Goal: Transaction & Acquisition: Purchase product/service

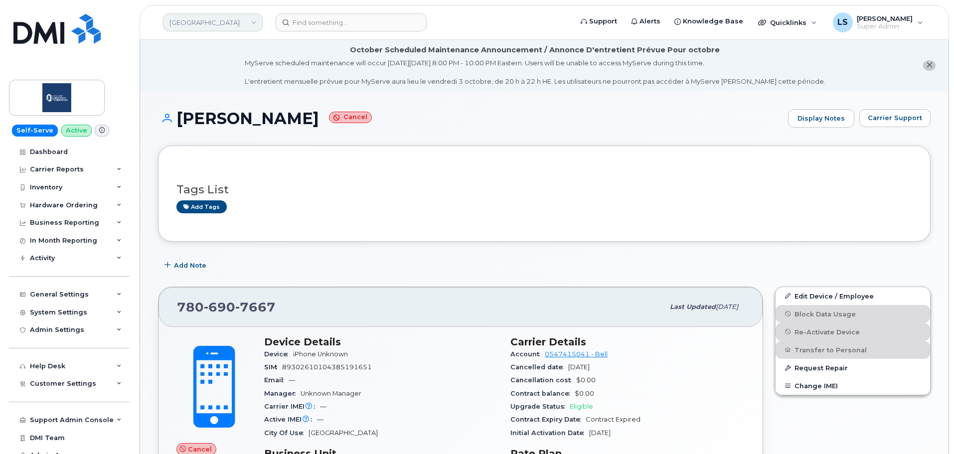
drag, startPoint x: 197, startPoint y: 25, endPoint x: 210, endPoint y: 21, distance: 13.1
click at [197, 25] on link "Concordia University of Edmonton" at bounding box center [213, 22] width 100 height 18
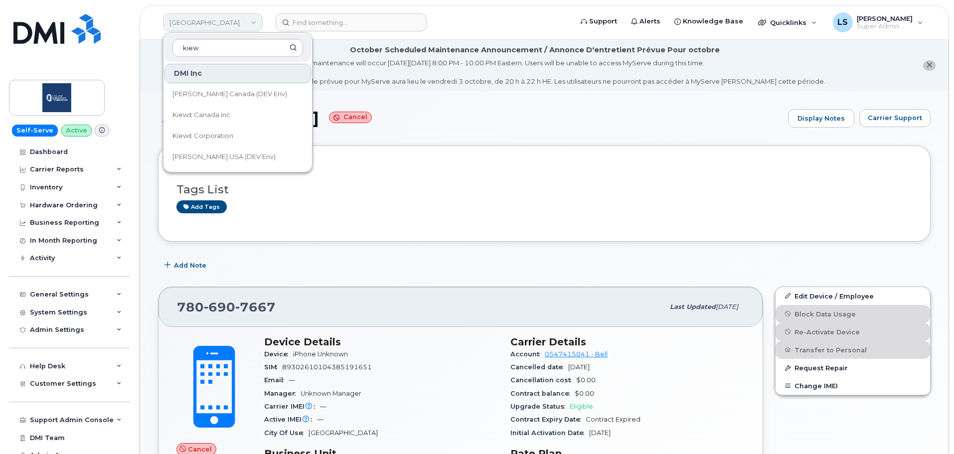
type input "kiew"
drag, startPoint x: 210, startPoint y: 21, endPoint x: 213, endPoint y: 15, distance: 6.2
drag, startPoint x: 213, startPoint y: 15, endPoint x: 375, endPoint y: 99, distance: 182.7
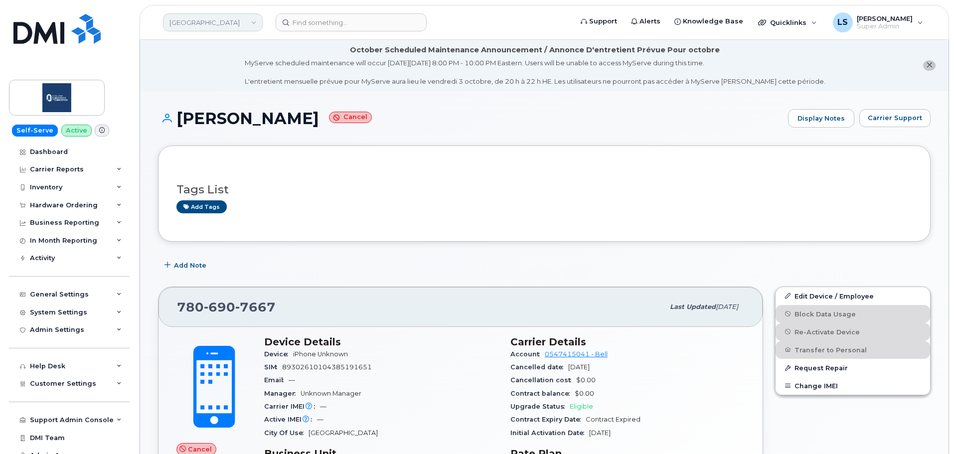
click at [233, 14] on link "Concordia University of Edmonton" at bounding box center [213, 22] width 100 height 18
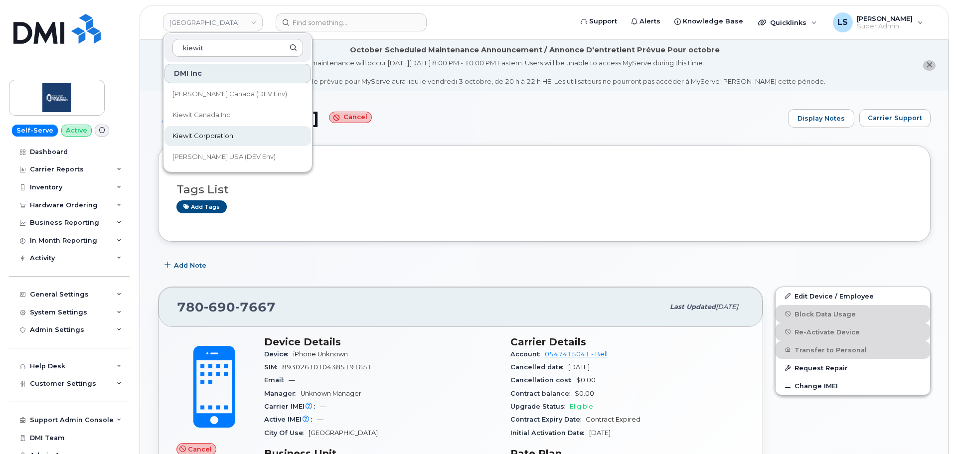
type input "kiewit"
click at [247, 138] on link "Kiewit Corporation" at bounding box center [237, 136] width 146 height 20
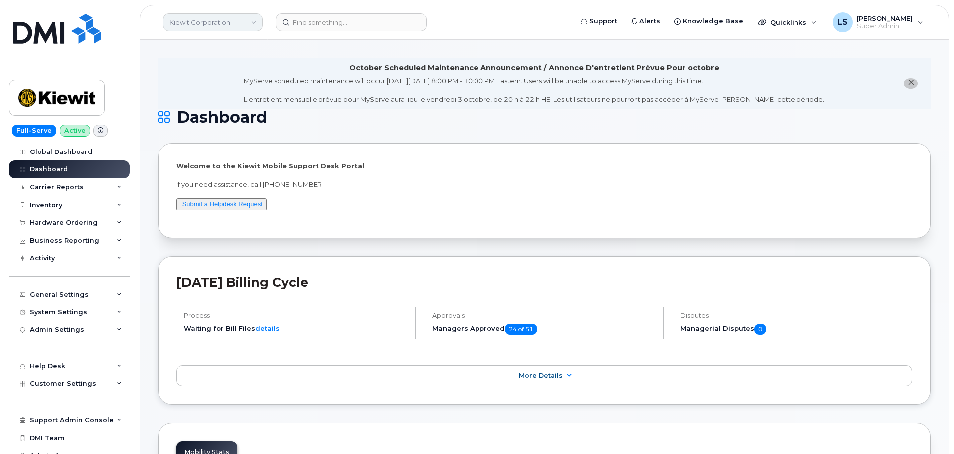
click at [204, 15] on link "Kiewit Corporation" at bounding box center [213, 22] width 100 height 18
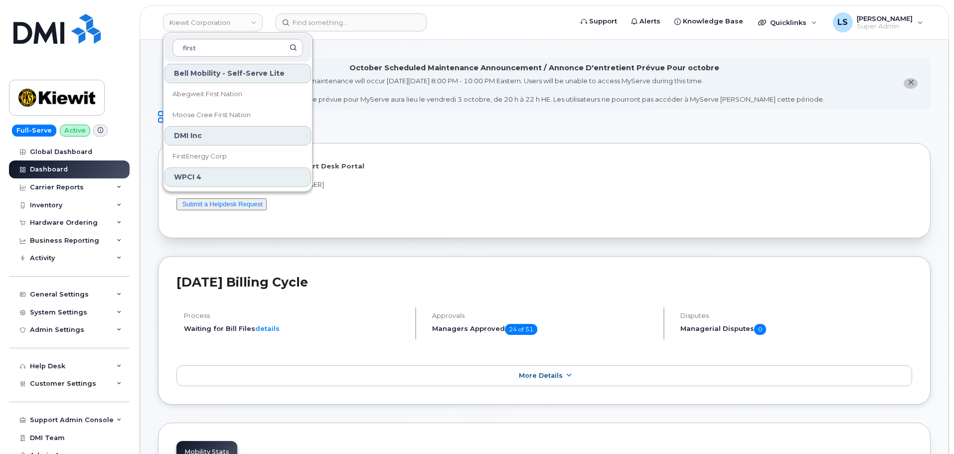
type input "first"
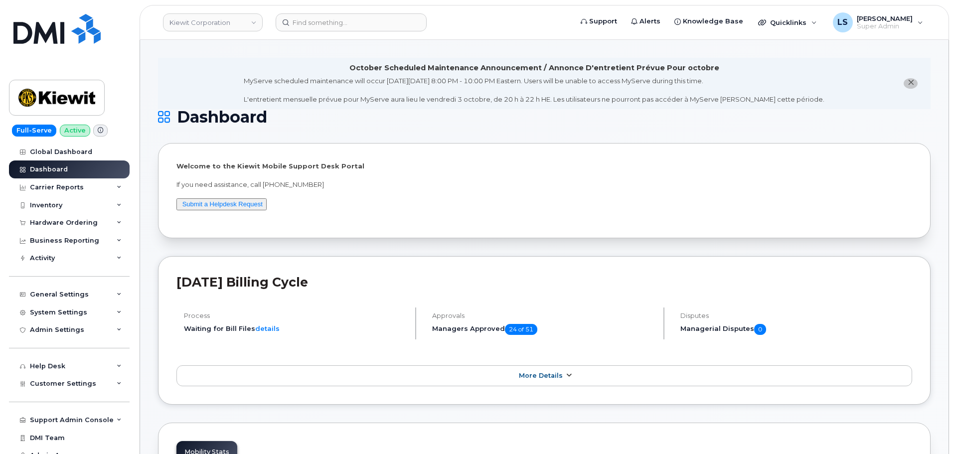
click at [549, 373] on span "More Details" at bounding box center [541, 375] width 44 height 7
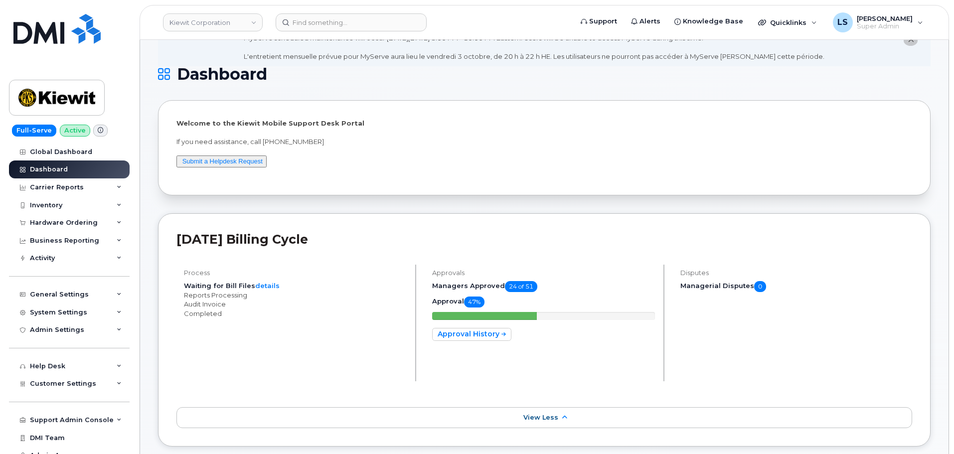
scroll to position [299, 0]
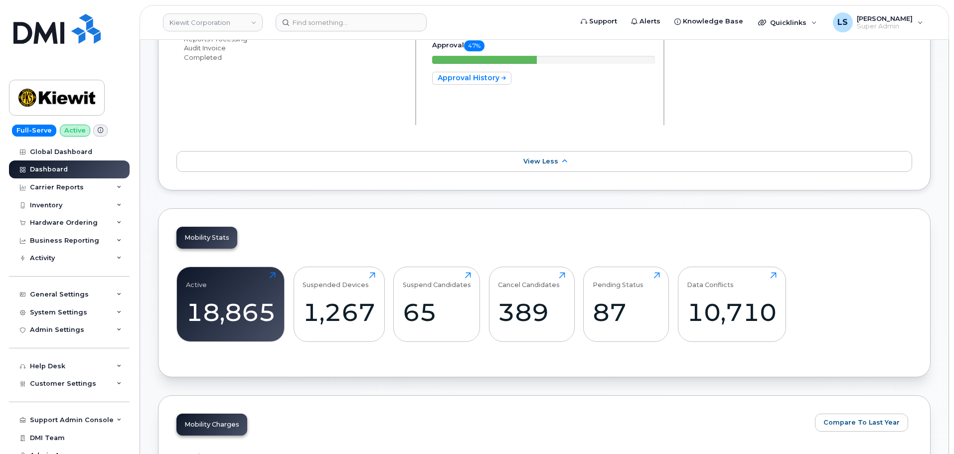
click at [560, 162] on icon at bounding box center [564, 161] width 8 height 6
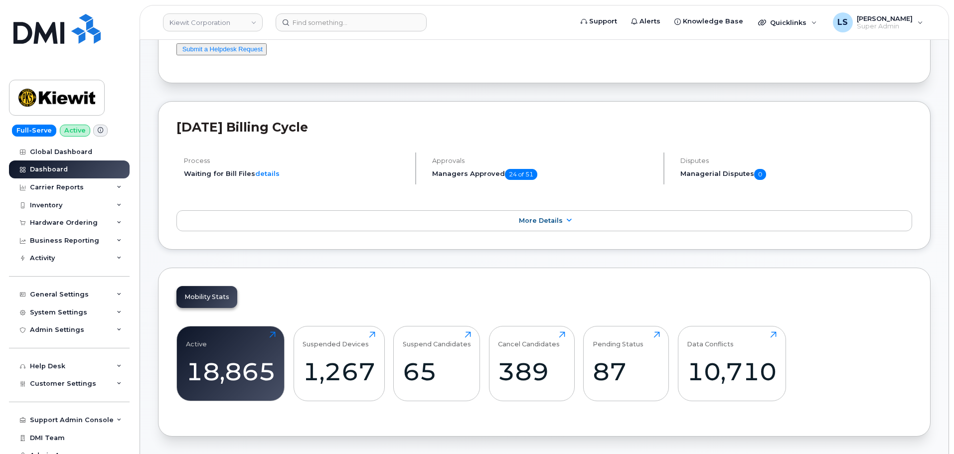
scroll to position [0, 0]
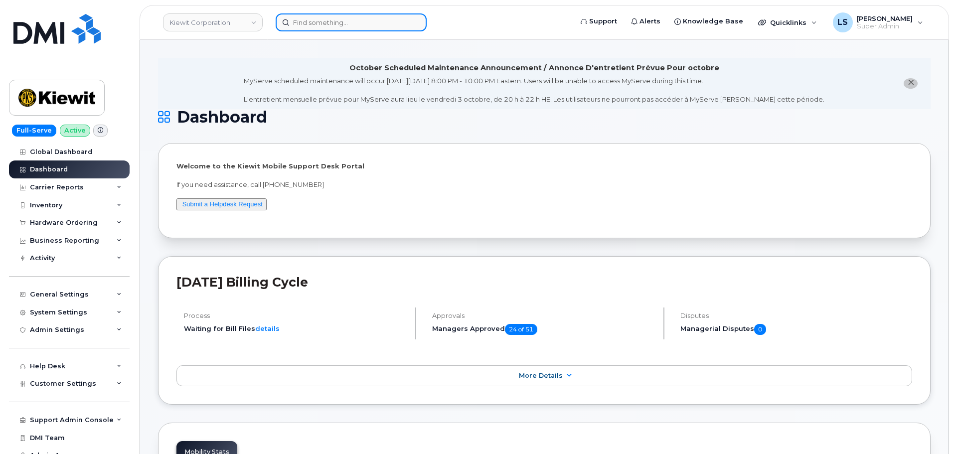
click at [381, 22] on input at bounding box center [351, 22] width 151 height 18
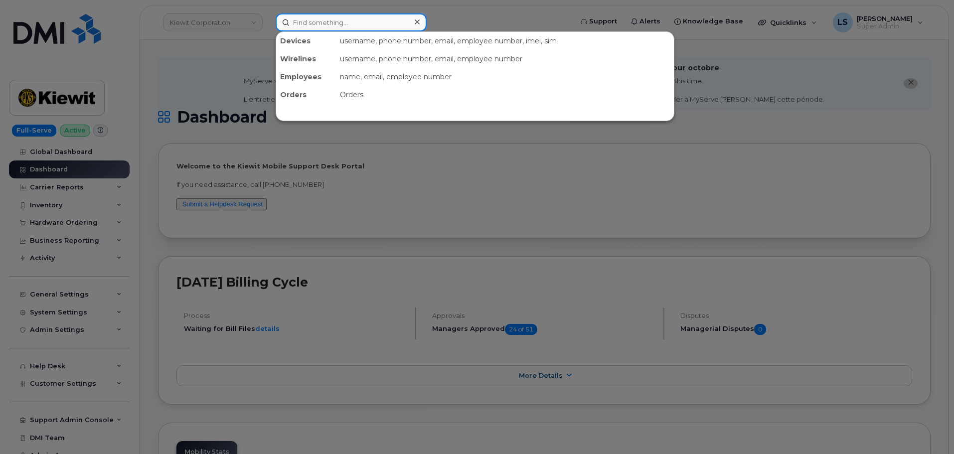
paste input "4025415480"
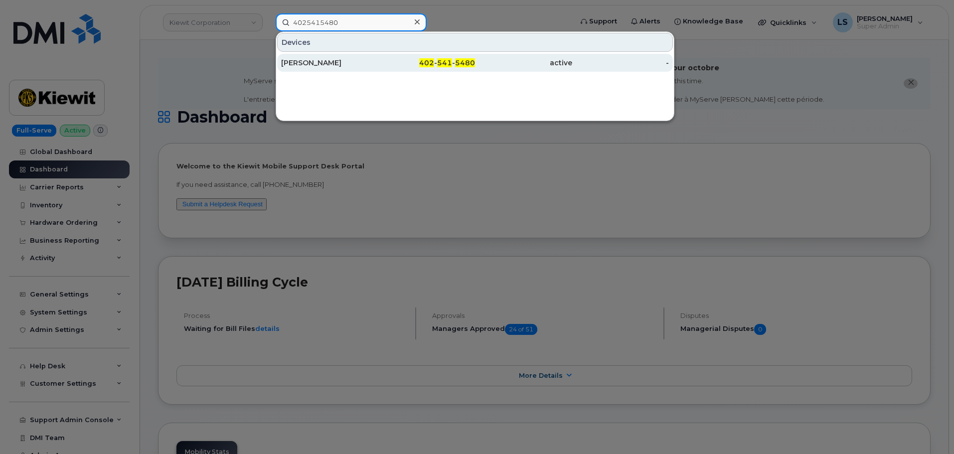
type input "4025415480"
click at [382, 62] on div "402 - 541 - 5480" at bounding box center [426, 63] width 97 height 10
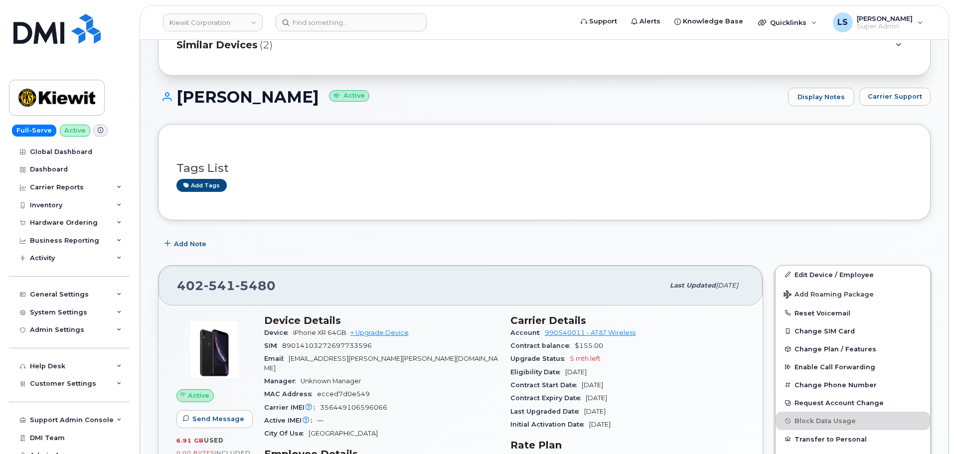
scroll to position [249, 0]
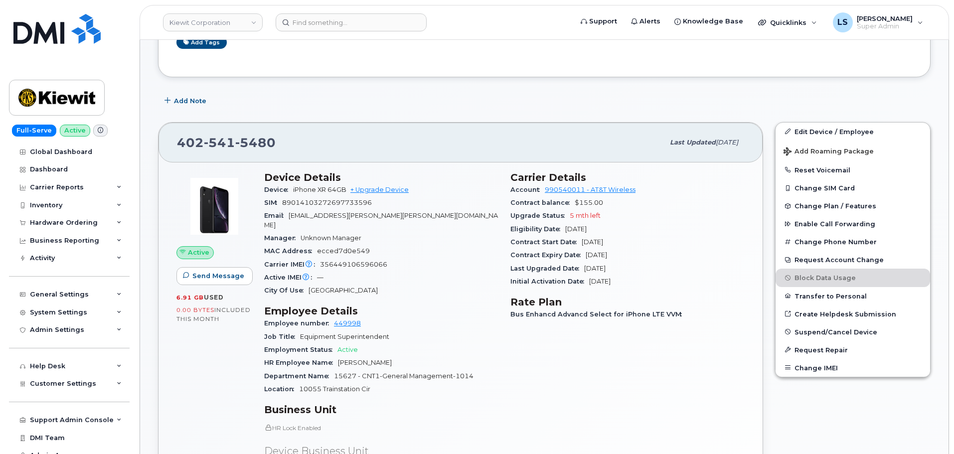
click at [592, 213] on span "5 mth left" at bounding box center [585, 215] width 31 height 7
drag, startPoint x: 537, startPoint y: 230, endPoint x: 310, endPoint y: 170, distance: 234.0
click at [536, 229] on span "Eligibility Date" at bounding box center [537, 228] width 55 height 7
drag, startPoint x: 278, startPoint y: 141, endPoint x: 163, endPoint y: 135, distance: 114.8
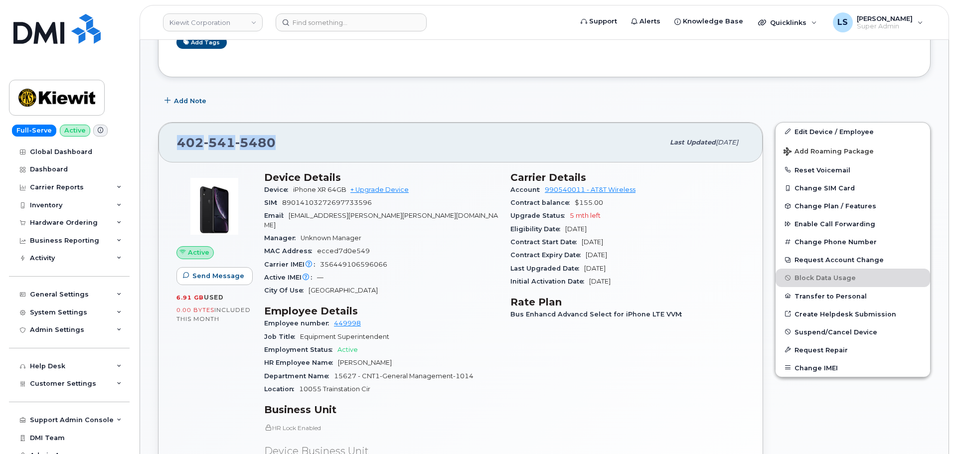
click at [163, 135] on div "402 541 5480 Last updated Sep 10, 2025" at bounding box center [460, 143] width 604 height 40
copy span "402 541 5480"
click at [263, 108] on div "Add Note" at bounding box center [544, 101] width 772 height 18
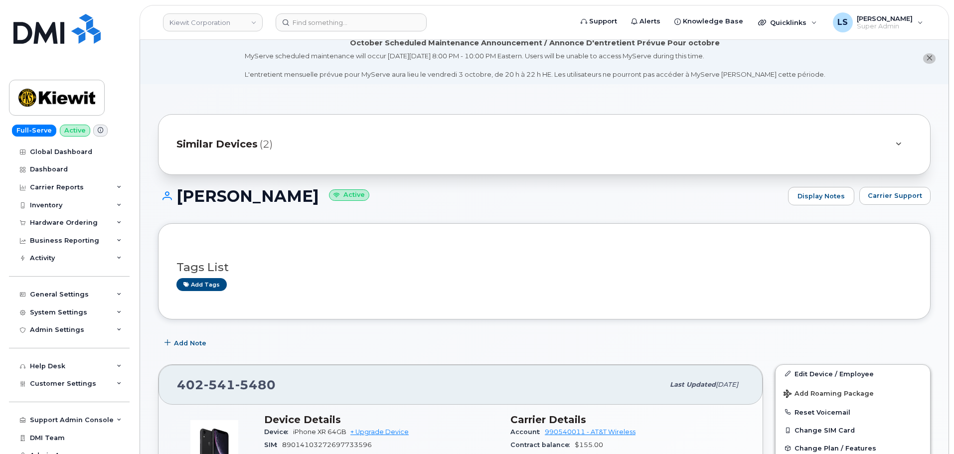
scroll to position [0, 0]
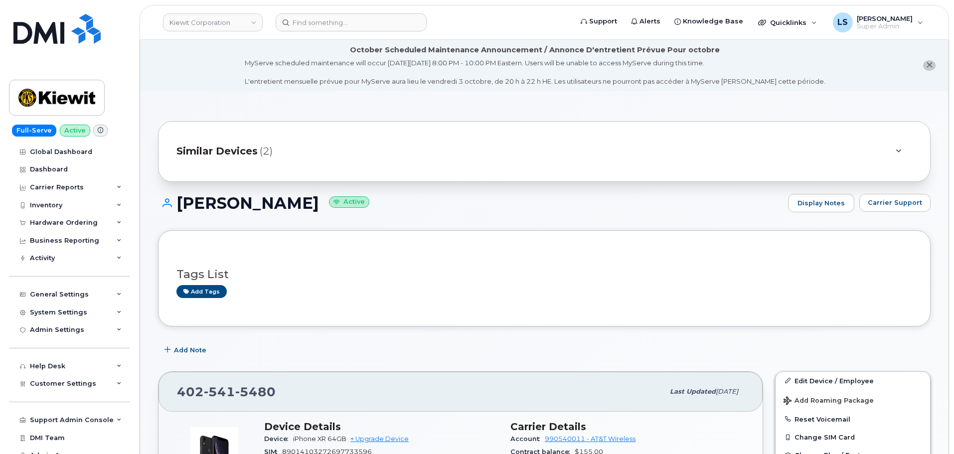
drag, startPoint x: 320, startPoint y: 210, endPoint x: 182, endPoint y: 200, distance: 137.9
click at [177, 200] on h1 "CARINA RUSSELL Active" at bounding box center [470, 202] width 625 height 17
copy h1 "CARINA RUSSELL"
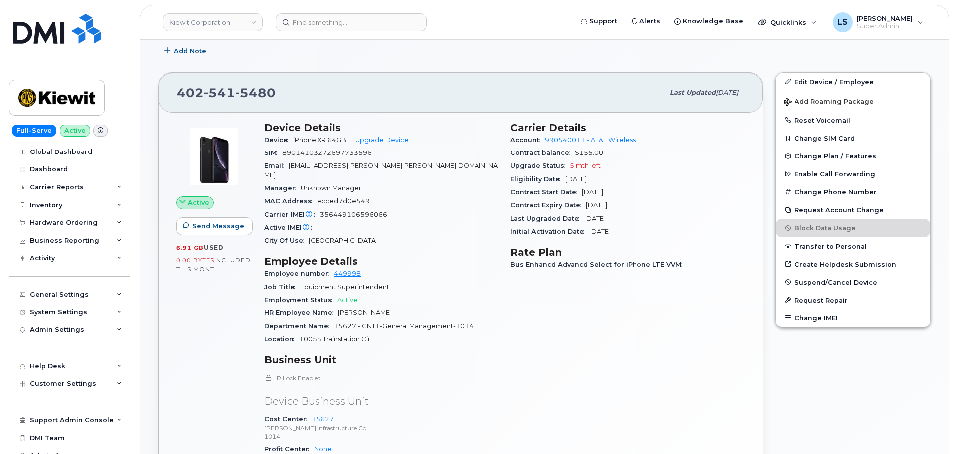
scroll to position [399, 0]
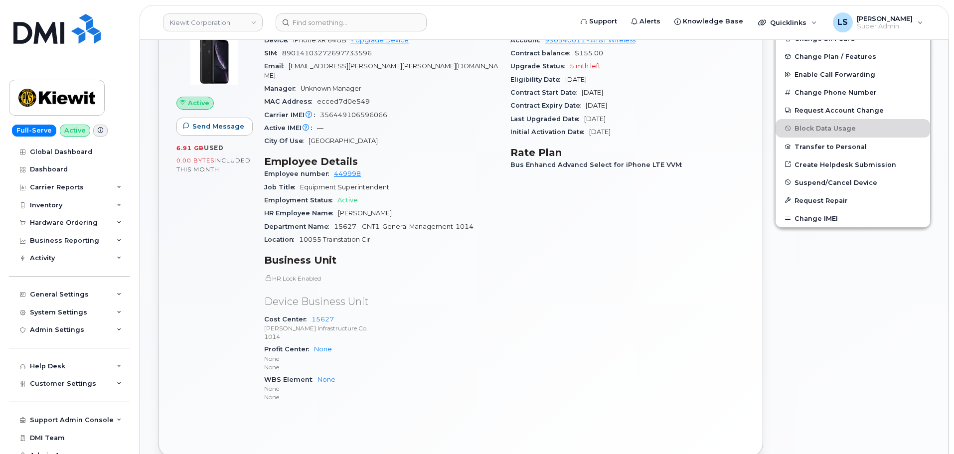
click at [526, 323] on div "Carrier Details Account 990540011 - AT&T Wireless Contract balance $155.00 Upgr…" at bounding box center [627, 217] width 246 height 402
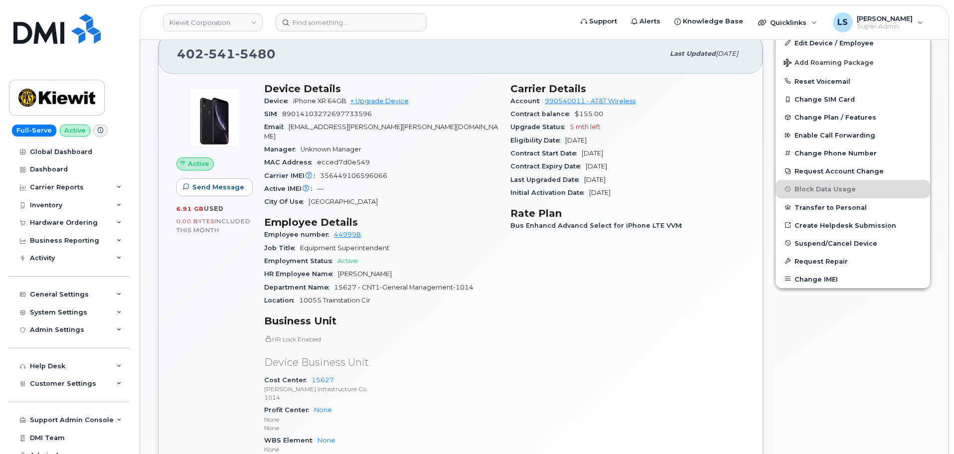
scroll to position [149, 0]
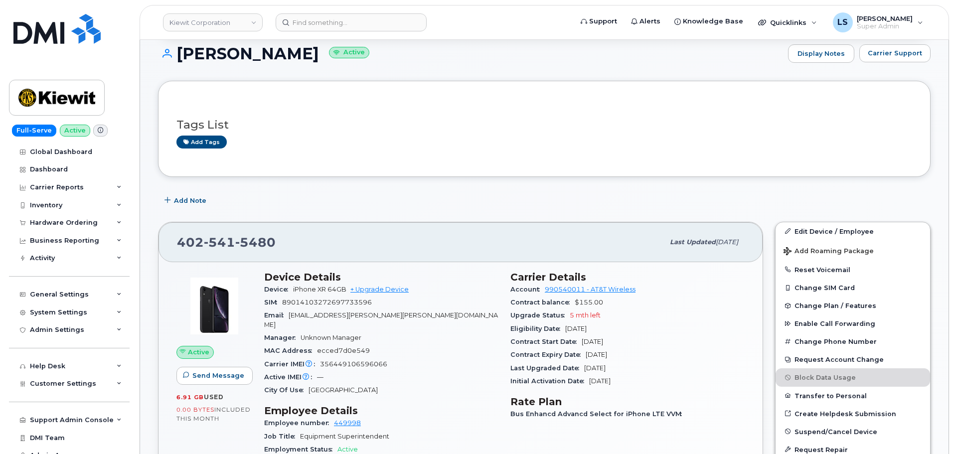
click at [319, 280] on h3 "Device Details" at bounding box center [381, 277] width 234 height 12
click at [349, 256] on div "402 541 5480 Last updated Sep 10, 2025" at bounding box center [460, 242] width 604 height 40
click at [317, 278] on h3 "Device Details" at bounding box center [381, 277] width 234 height 12
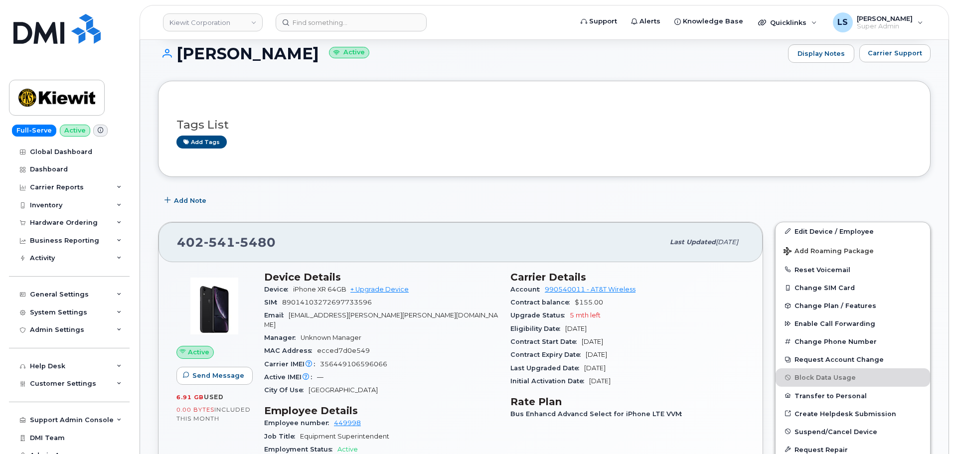
click at [377, 258] on div "402 541 5480 Last updated Sep 10, 2025" at bounding box center [460, 242] width 604 height 40
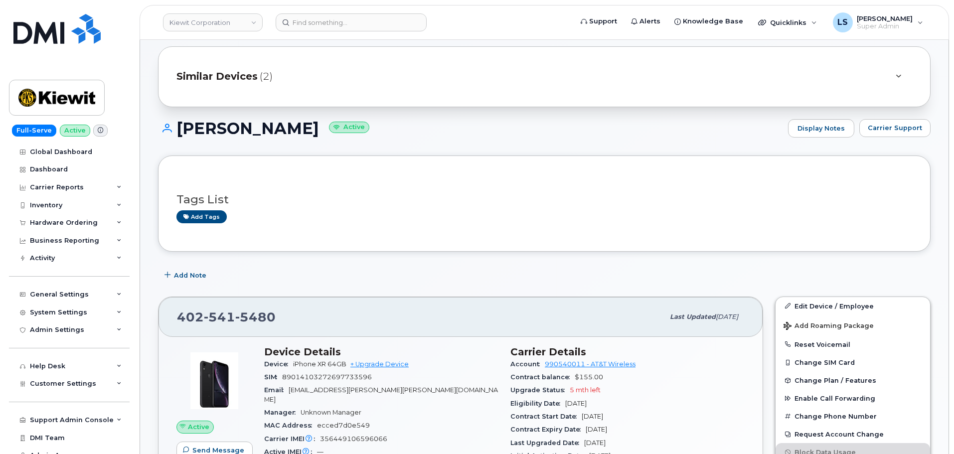
scroll to position [0, 0]
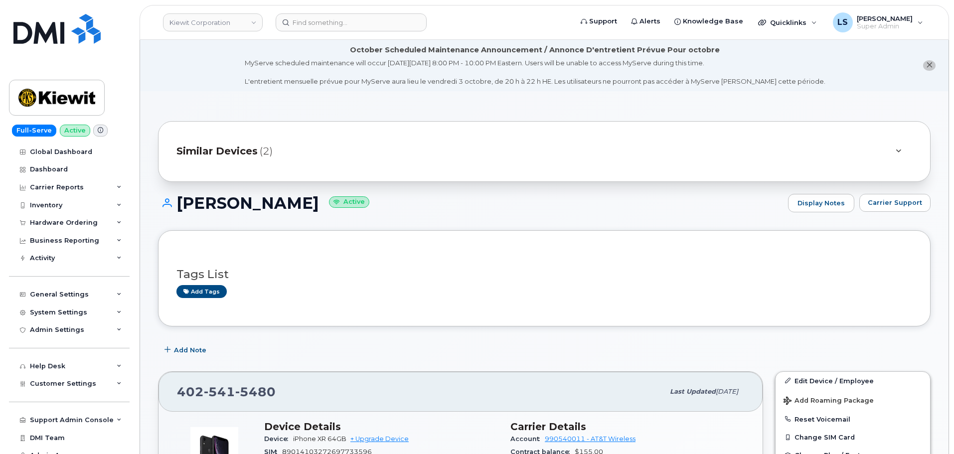
drag, startPoint x: 319, startPoint y: 209, endPoint x: 181, endPoint y: 211, distance: 137.5
click at [181, 211] on h1 "CARINA RUSSELL Active" at bounding box center [470, 202] width 625 height 17
copy h1 "[PERSON_NAME]"
click at [274, 210] on h1 "CARINA RUSSELL Active" at bounding box center [470, 202] width 625 height 17
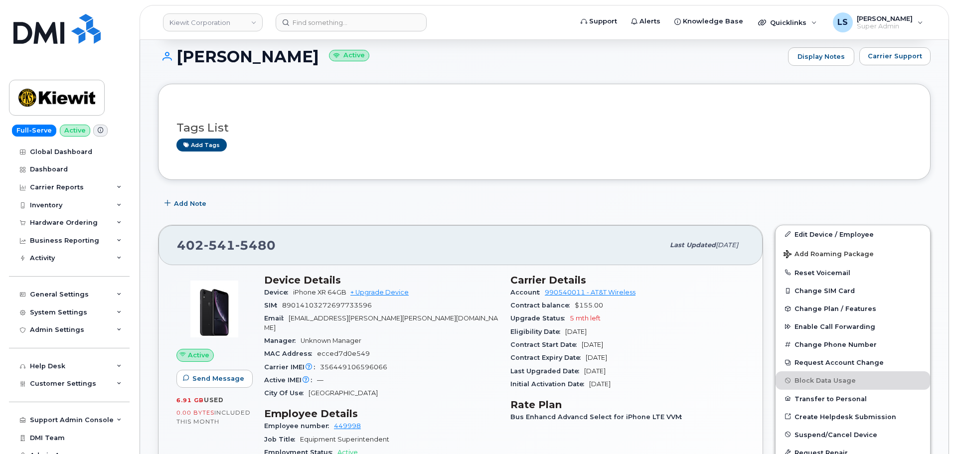
scroll to position [149, 0]
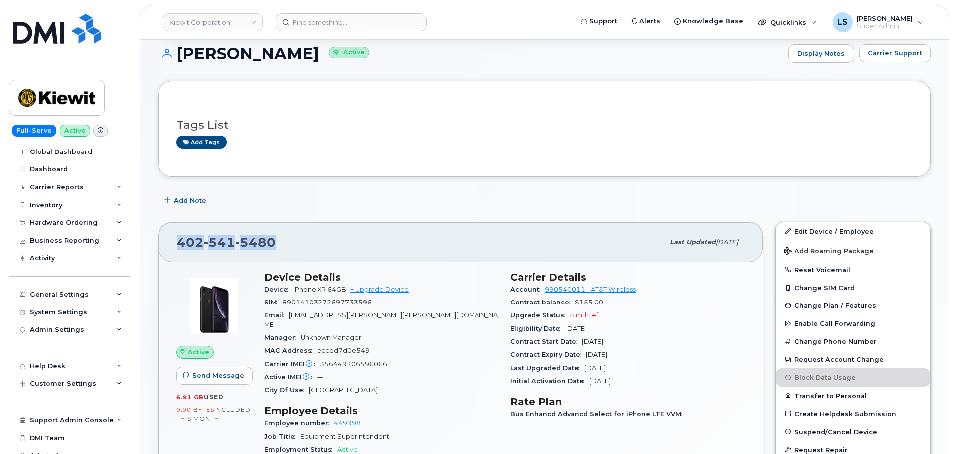
drag, startPoint x: 278, startPoint y: 246, endPoint x: 176, endPoint y: 243, distance: 101.2
click at [177, 243] on div "402 541 5480" at bounding box center [420, 242] width 487 height 21
copy span "402 541 5480"
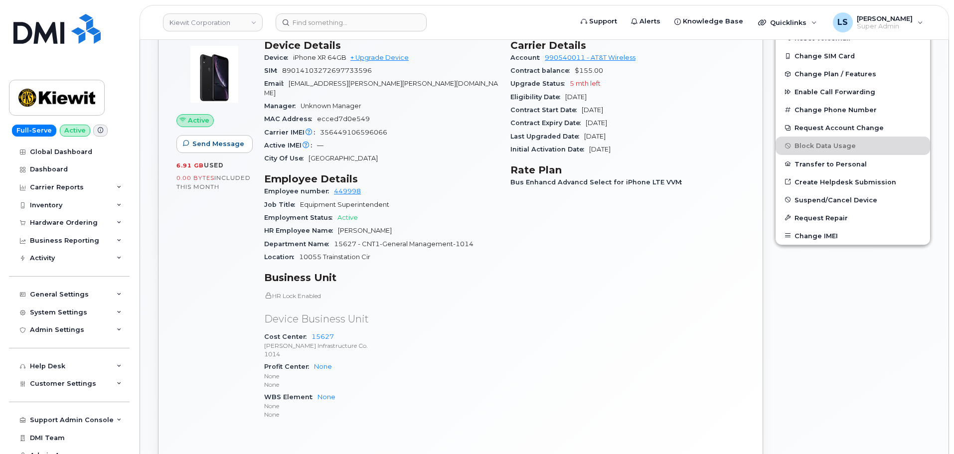
scroll to position [399, 0]
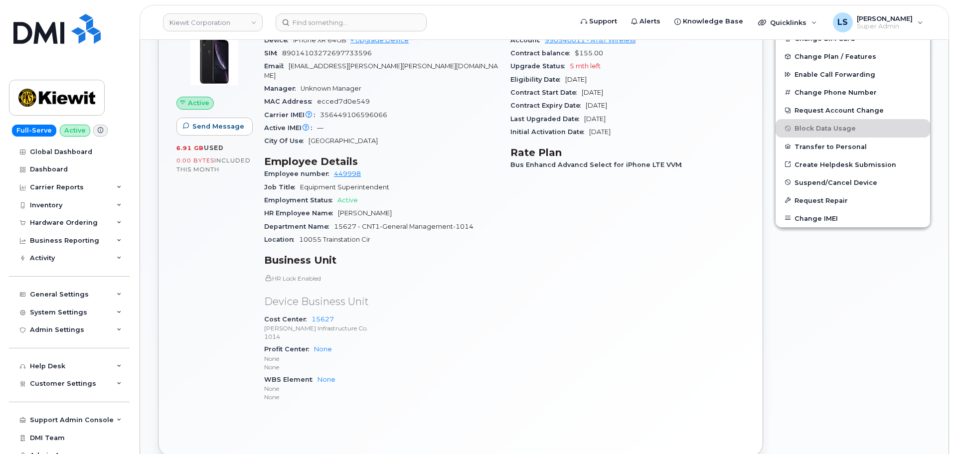
drag, startPoint x: 319, startPoint y: 309, endPoint x: 397, endPoint y: 352, distance: 89.2
click at [402, 354] on p "None" at bounding box center [381, 358] width 234 height 8
drag, startPoint x: 307, startPoint y: 308, endPoint x: 340, endPoint y: 311, distance: 33.5
click at [340, 313] on div "Cost Center 15627 Kiewit Infrastructure Co. 1014" at bounding box center [381, 328] width 234 height 30
copy link "15627"
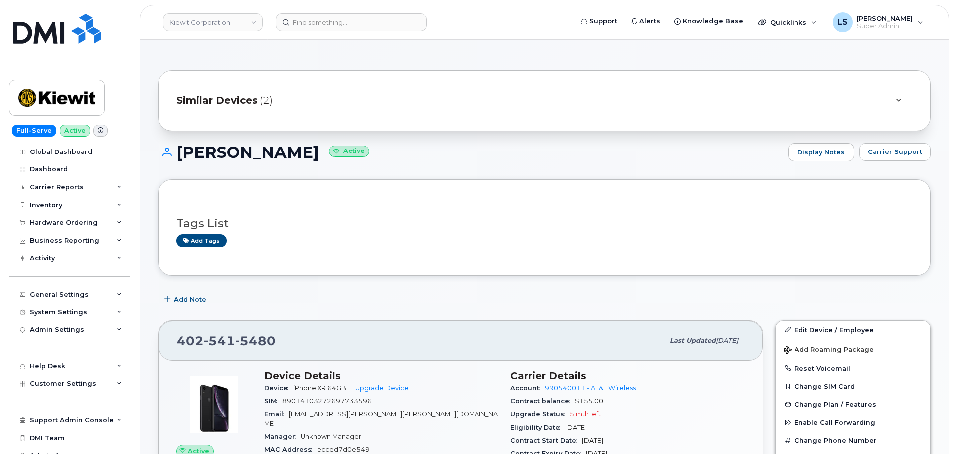
scroll to position [100, 0]
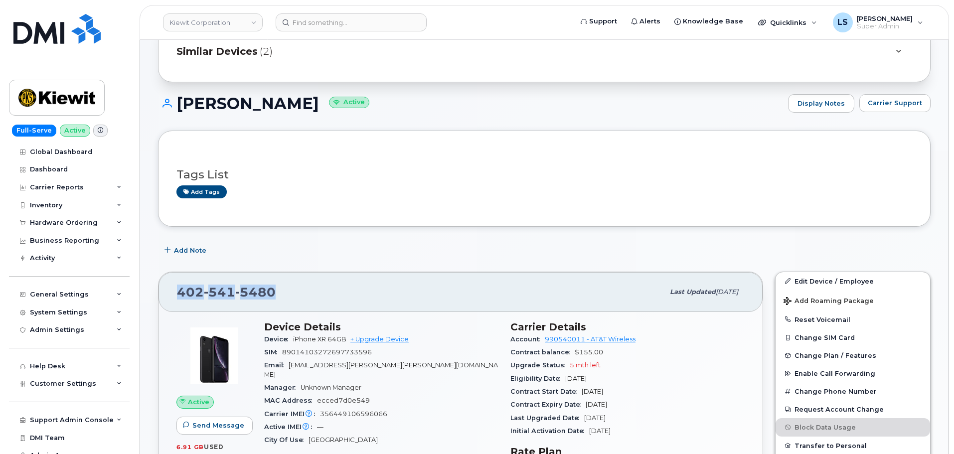
drag, startPoint x: 277, startPoint y: 297, endPoint x: 178, endPoint y: 285, distance: 99.9
click at [178, 285] on div "402 541 5480" at bounding box center [420, 292] width 487 height 21
copy span "402 541 5480"
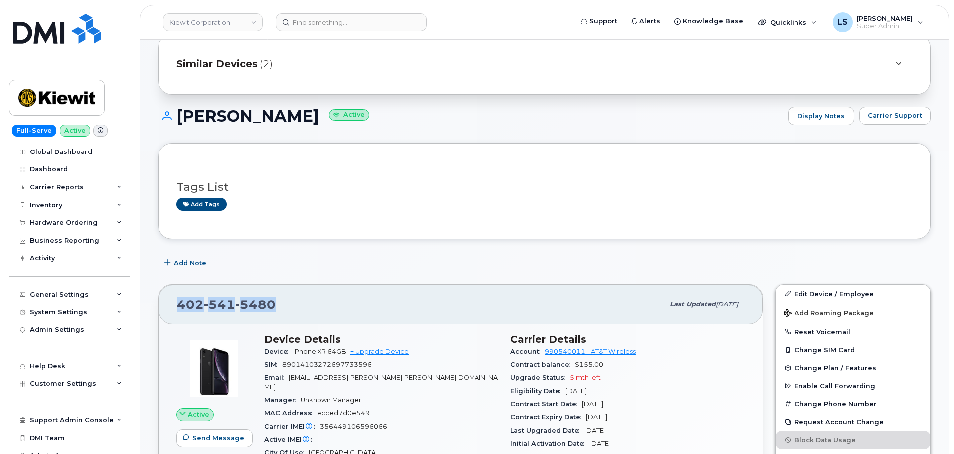
scroll to position [149, 0]
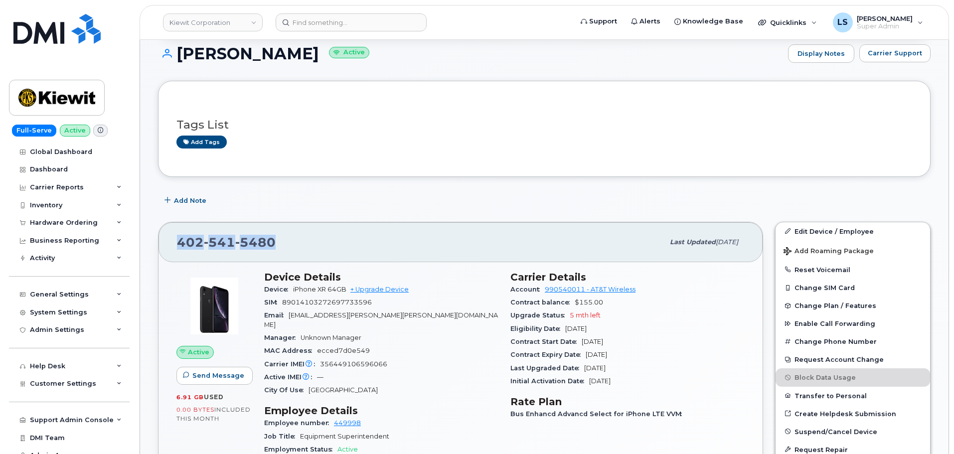
copy span "402 541 5480"
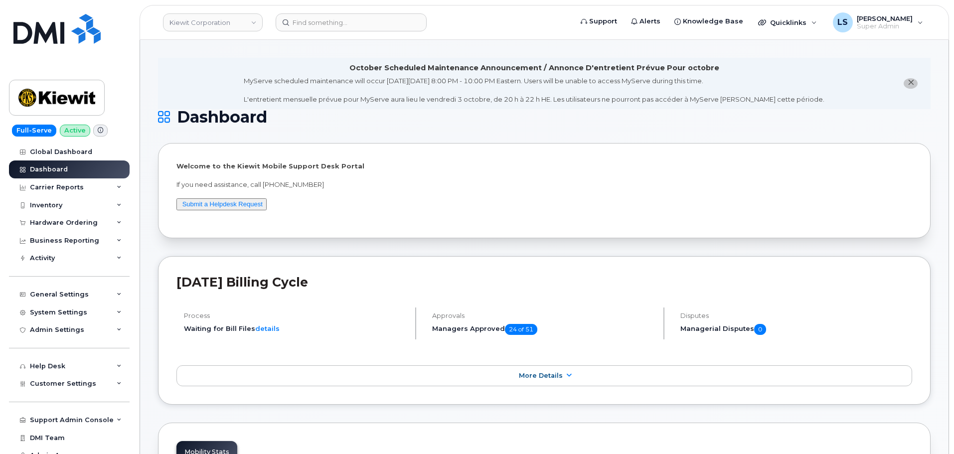
scroll to position [10, 0]
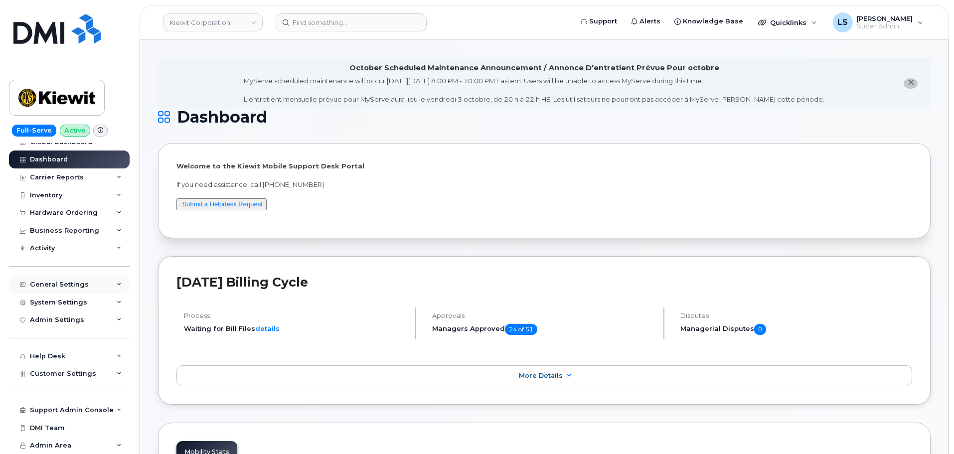
click at [96, 285] on div "General Settings" at bounding box center [69, 285] width 121 height 18
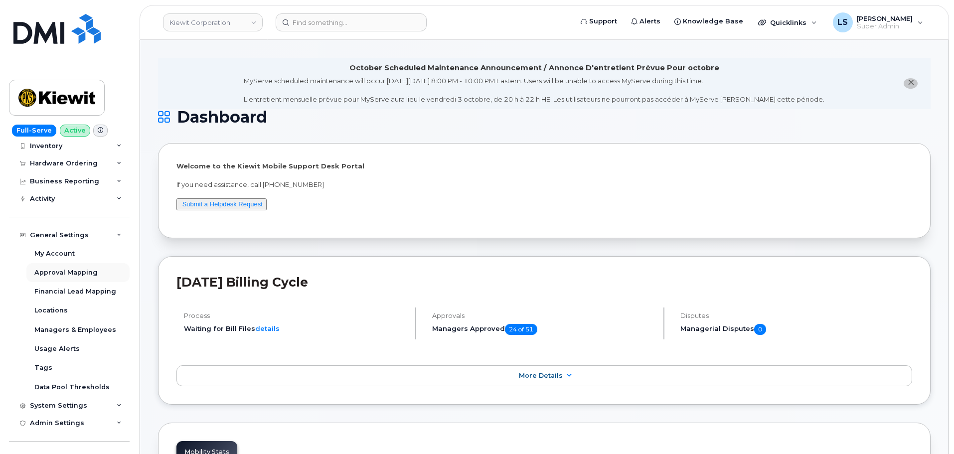
scroll to position [60, 0]
click at [85, 271] on div "Approval Mapping" at bounding box center [65, 272] width 63 height 9
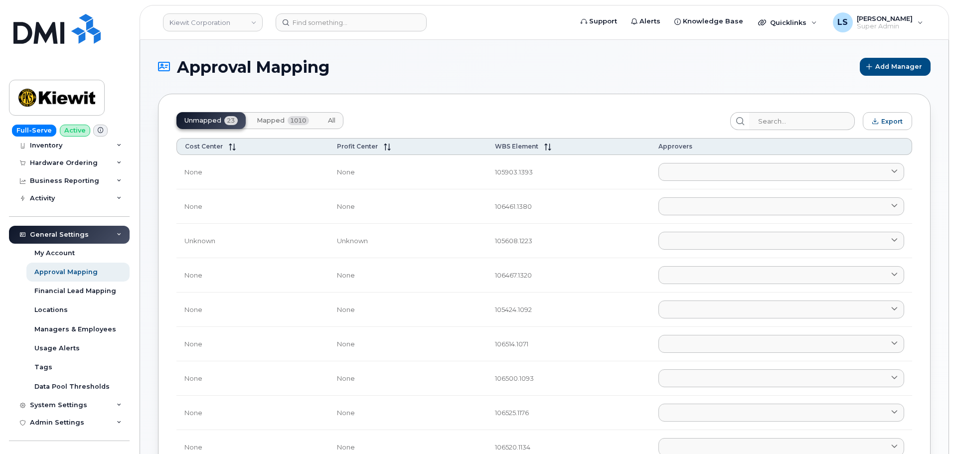
click at [328, 119] on span "All" at bounding box center [331, 121] width 7 height 8
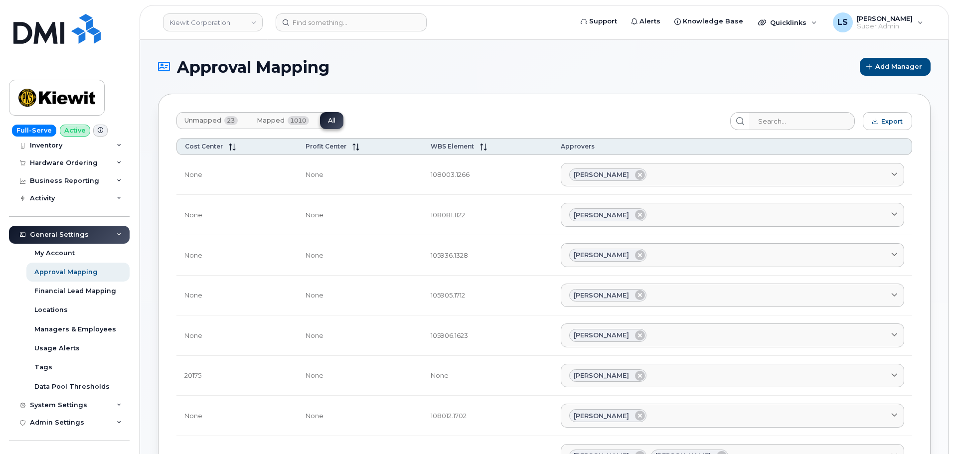
click at [773, 128] on input "search" at bounding box center [801, 121] width 106 height 18
paste input "15627"
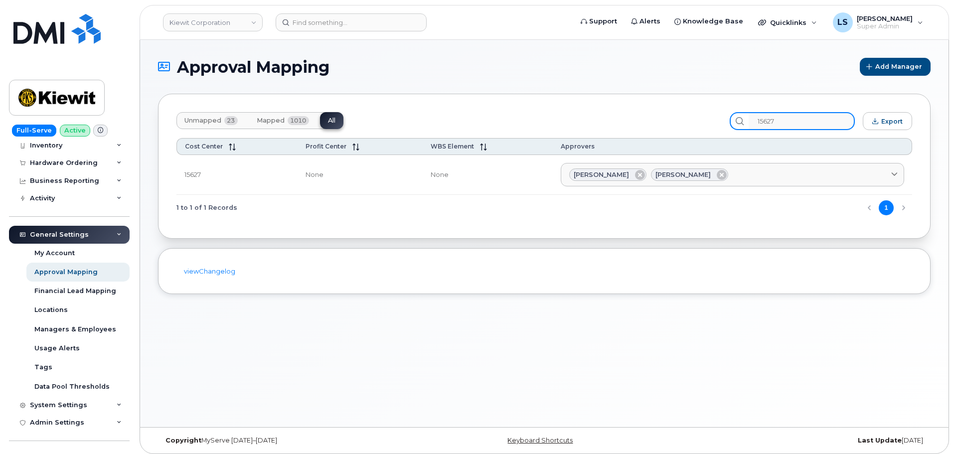
drag, startPoint x: 803, startPoint y: 122, endPoint x: 734, endPoint y: 112, distance: 69.5
click at [738, 109] on div "Unmapped 23 Mapped 1010 All 15627 Export Cost Center Profit Center WBS Element …" at bounding box center [544, 166] width 772 height 145
type input "15627"
click at [485, 86] on section "Approval Mapping Add Manager Unmapped 23 Mapped 1010 All 15627 Export Cost Cent…" at bounding box center [544, 176] width 772 height 236
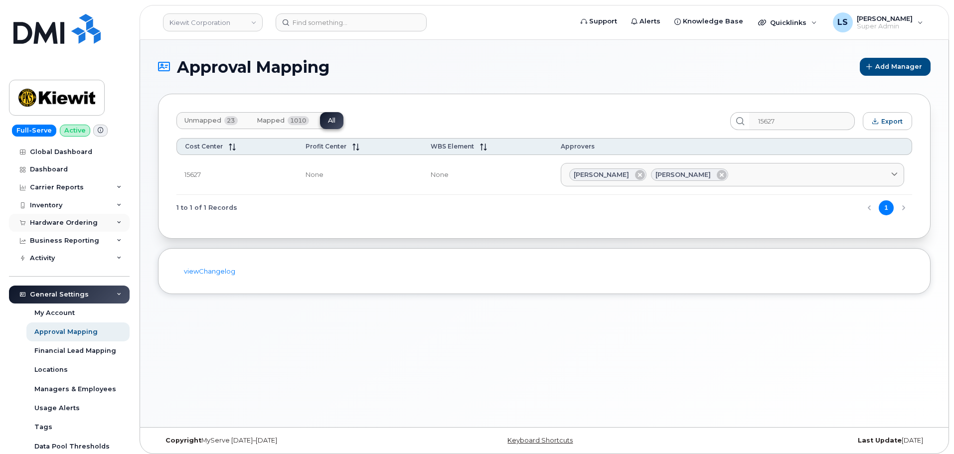
click at [112, 227] on div "Hardware Ordering" at bounding box center [69, 223] width 121 height 18
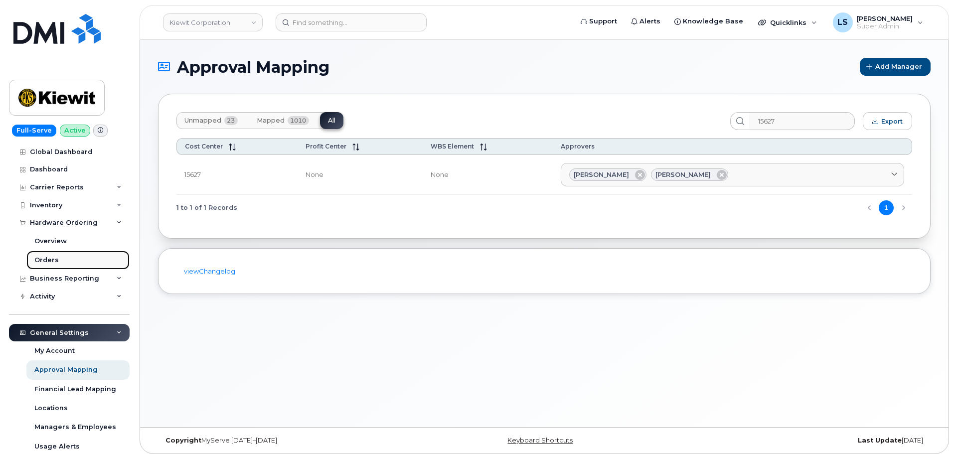
drag, startPoint x: 77, startPoint y: 259, endPoint x: 70, endPoint y: 256, distance: 7.4
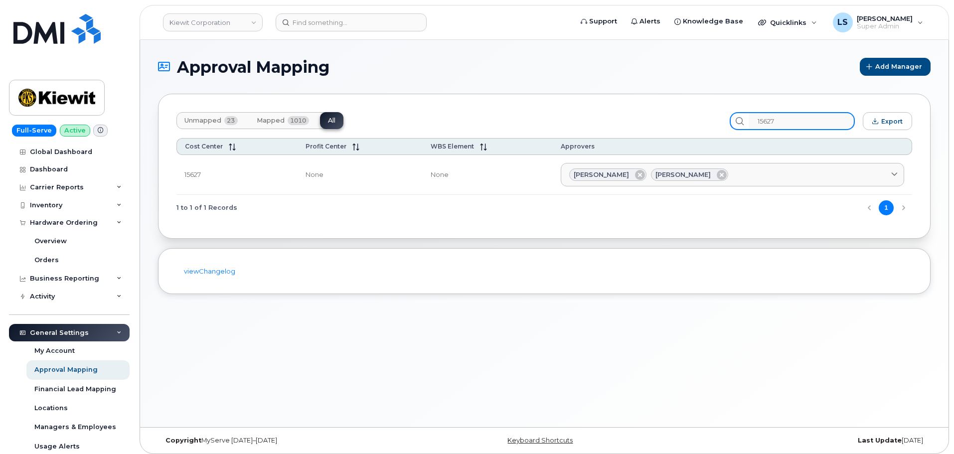
drag, startPoint x: 789, startPoint y: 122, endPoint x: 661, endPoint y: 128, distance: 128.2
click at [672, 126] on div "Unmapped 23 Mapped 1010 All 15627 Export" at bounding box center [543, 121] width 735 height 18
click at [640, 115] on div "Unmapped 23 Mapped 1010 All" at bounding box center [449, 121] width 546 height 18
drag, startPoint x: 640, startPoint y: 115, endPoint x: 644, endPoint y: 120, distance: 6.1
click at [644, 120] on div "Unmapped 23 Mapped 1010 All" at bounding box center [449, 121] width 546 height 18
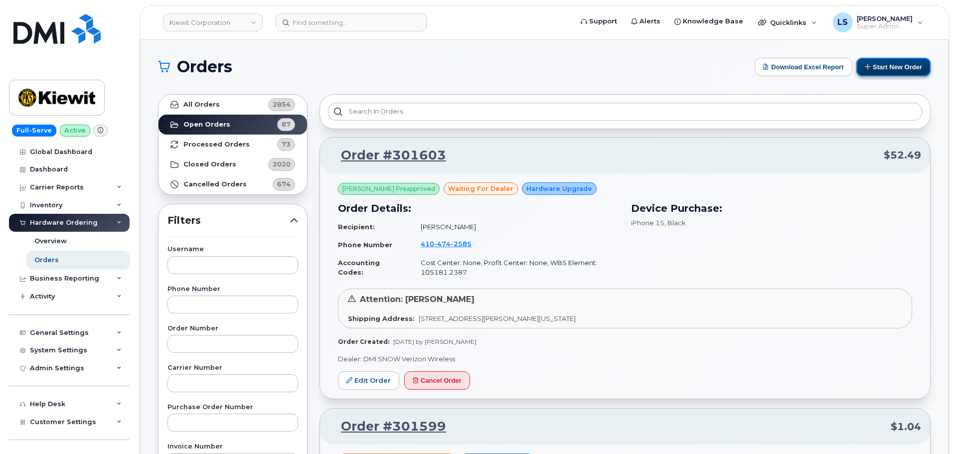
click at [894, 64] on button "Start New Order" at bounding box center [893, 67] width 74 height 18
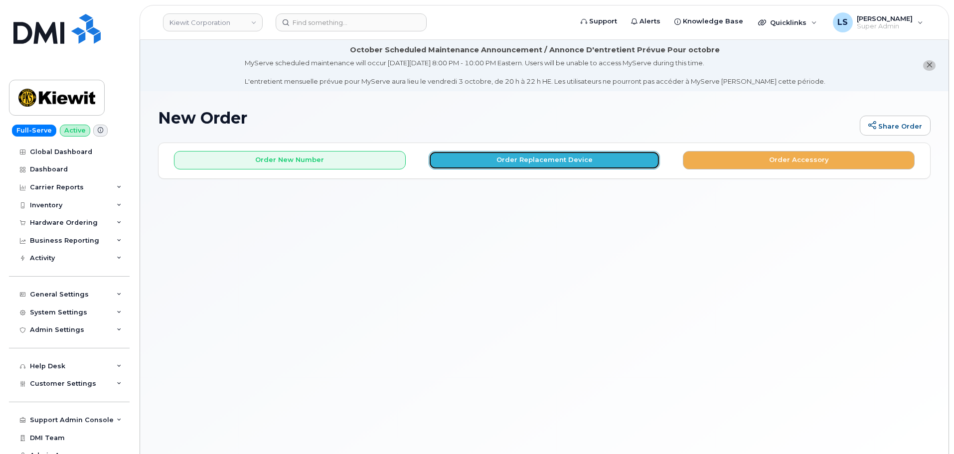
click at [471, 160] on button "Order Replacement Device" at bounding box center [545, 160] width 232 height 18
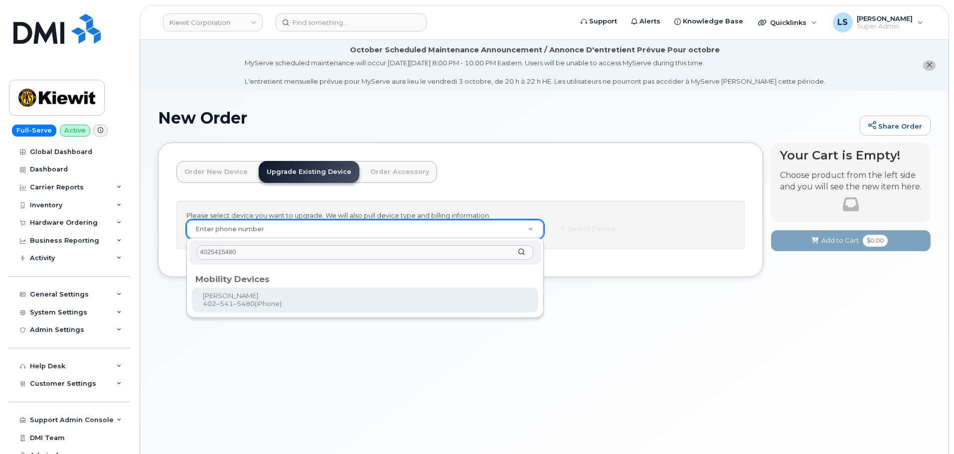
type input "4025415480"
type input "1120103"
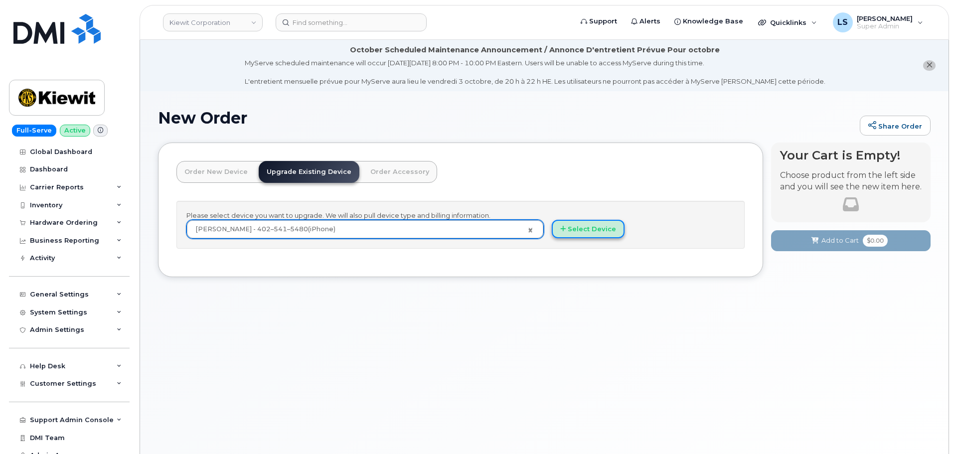
click at [562, 226] on icon "button" at bounding box center [562, 229] width 5 height 6
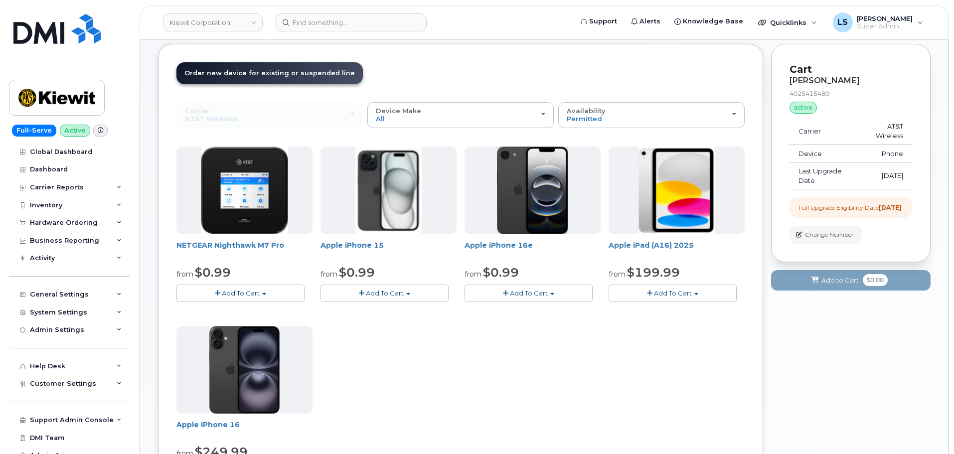
scroll to position [199, 0]
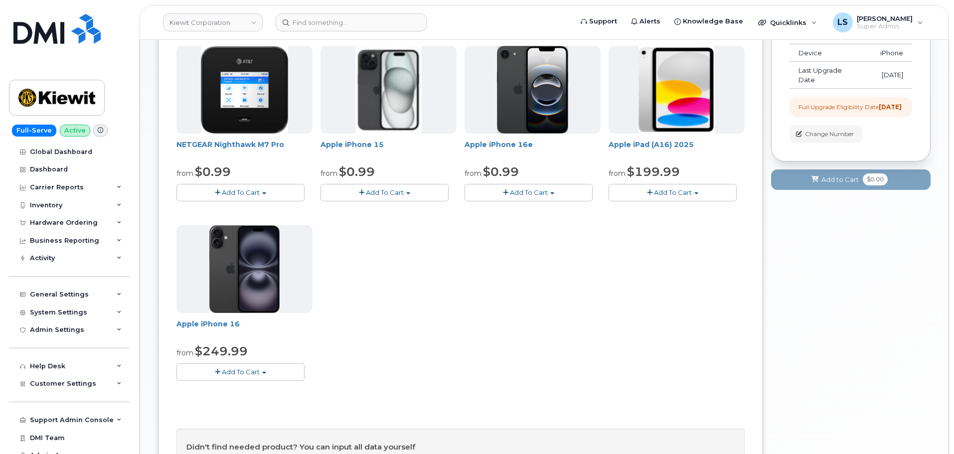
click at [401, 191] on span "Add To Cart" at bounding box center [385, 192] width 38 height 8
drag, startPoint x: 292, startPoint y: 373, endPoint x: 308, endPoint y: 374, distance: 16.0
click at [292, 373] on button "Add To Cart" at bounding box center [240, 371] width 128 height 17
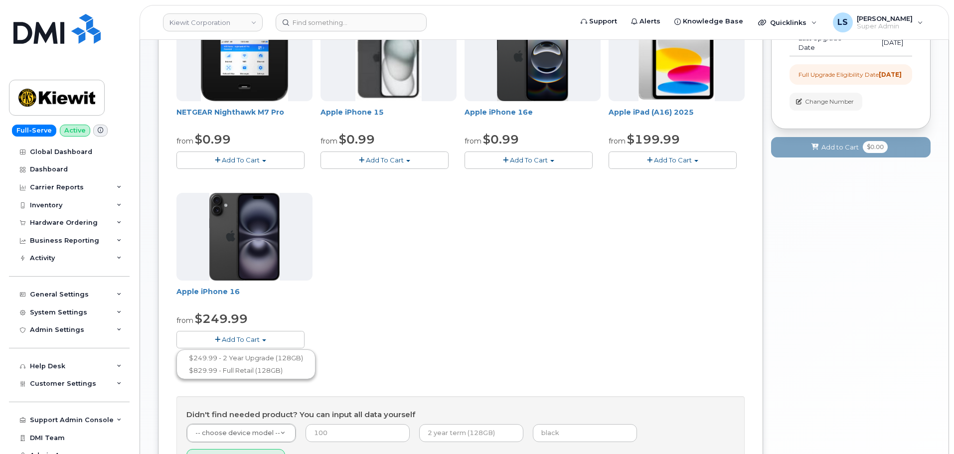
scroll to position [249, 0]
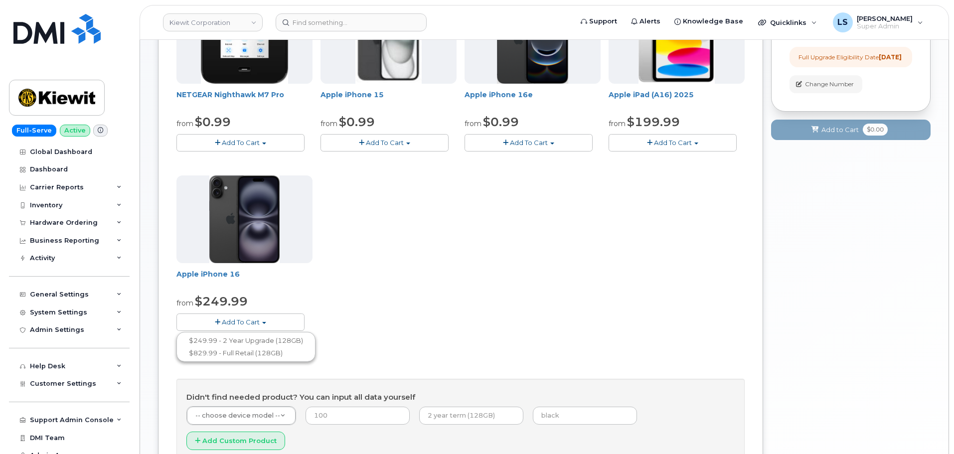
click at [533, 140] on span "Add To Cart" at bounding box center [529, 143] width 38 height 8
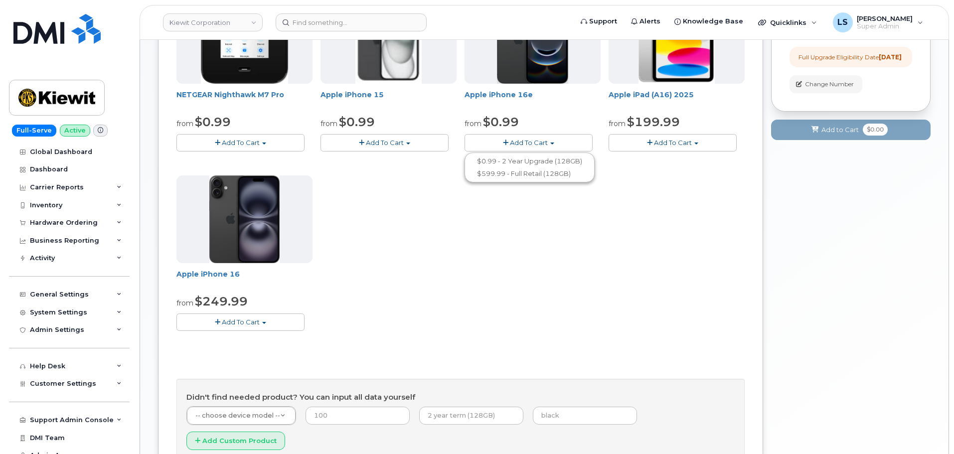
click at [536, 143] on span "Add To Cart" at bounding box center [529, 143] width 38 height 8
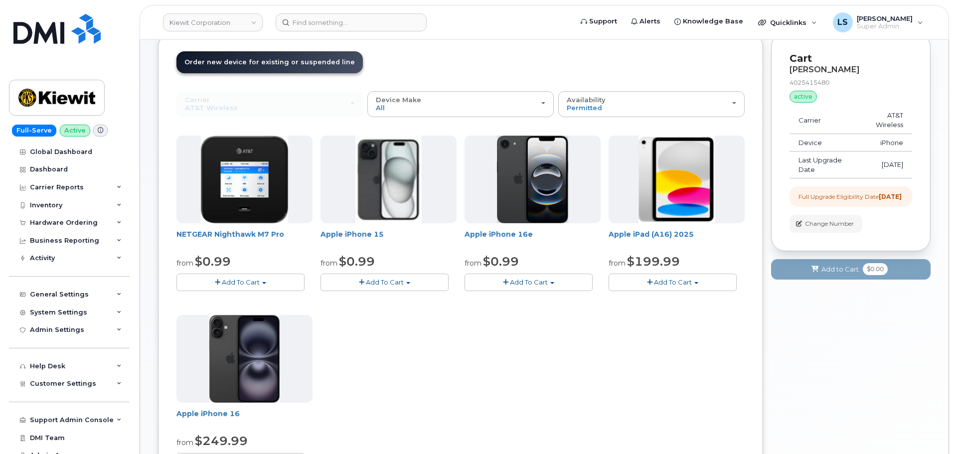
scroll to position [149, 0]
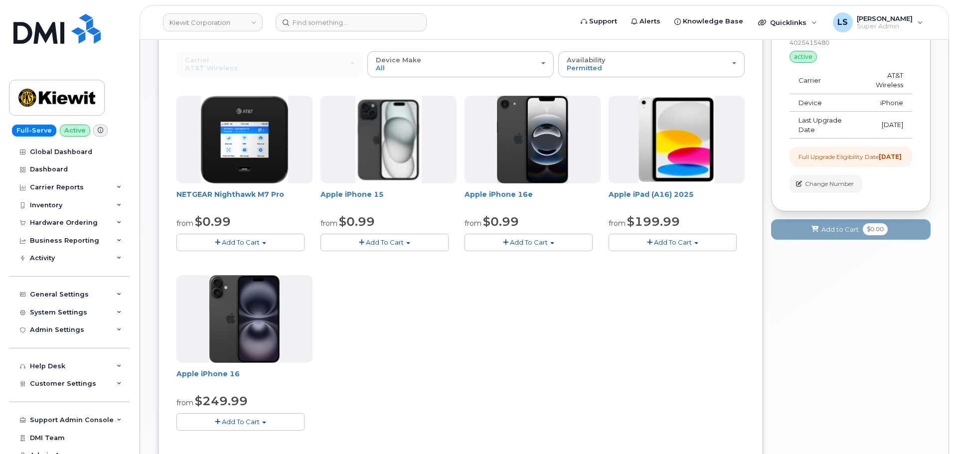
click at [509, 243] on button "Add To Cart" at bounding box center [528, 242] width 128 height 17
click at [410, 289] on div "NETGEAR Nighthawk M7 Pro from $0.99 Add To Cart $0.99 - 2 Year Upgrade $449.99 …" at bounding box center [460, 271] width 568 height 351
click at [395, 244] on span "Add To Cart" at bounding box center [385, 242] width 38 height 8
click at [427, 314] on div "NETGEAR Nighthawk M7 Pro from $0.99 Add To Cart $0.99 - 2 Year Upgrade $449.99 …" at bounding box center [460, 271] width 568 height 351
click at [504, 243] on span "button" at bounding box center [505, 242] width 5 height 6
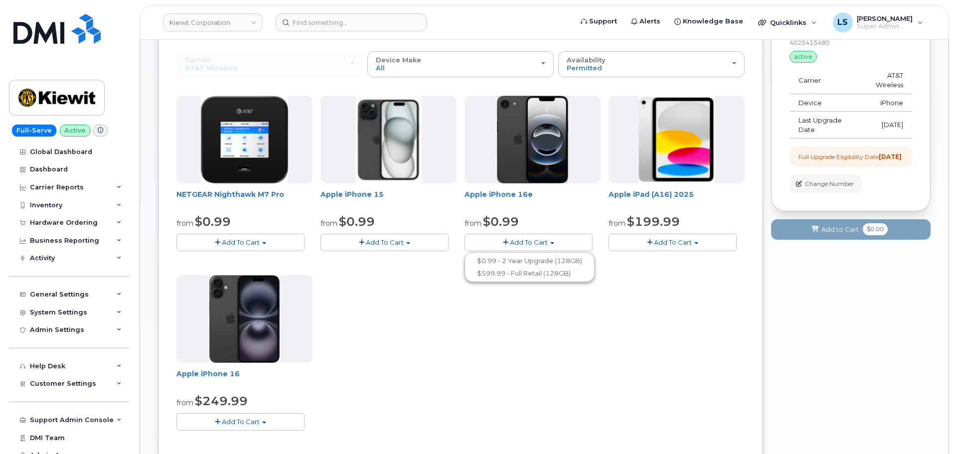
click at [393, 232] on div "Apple iPhone 15 from $0.99 Add To Cart $0.99 - 2 Year Upgrade (128GB) $729.99 -…" at bounding box center [388, 173] width 136 height 155
click at [401, 244] on span "Add To Cart" at bounding box center [385, 242] width 38 height 8
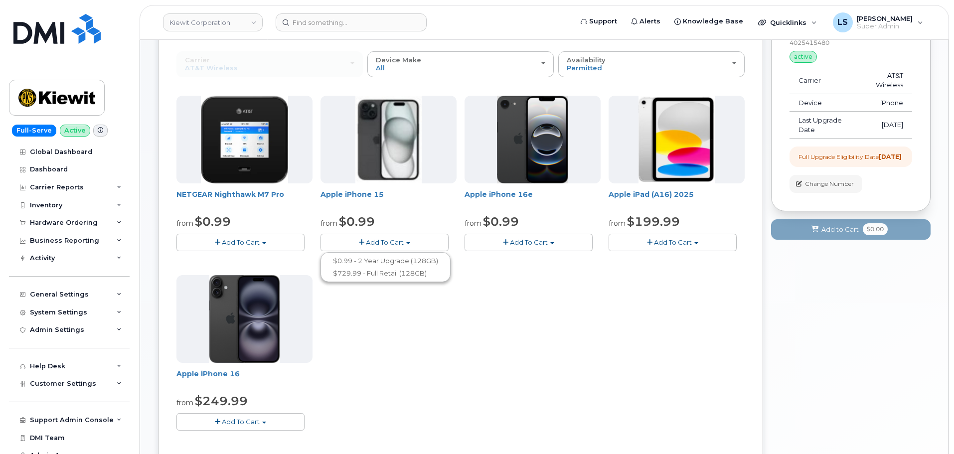
click at [352, 360] on div "NETGEAR Nighthawk M7 Pro from $0.99 Add To Cart $0.99 - 2 Year Upgrade $449.99 …" at bounding box center [460, 271] width 568 height 351
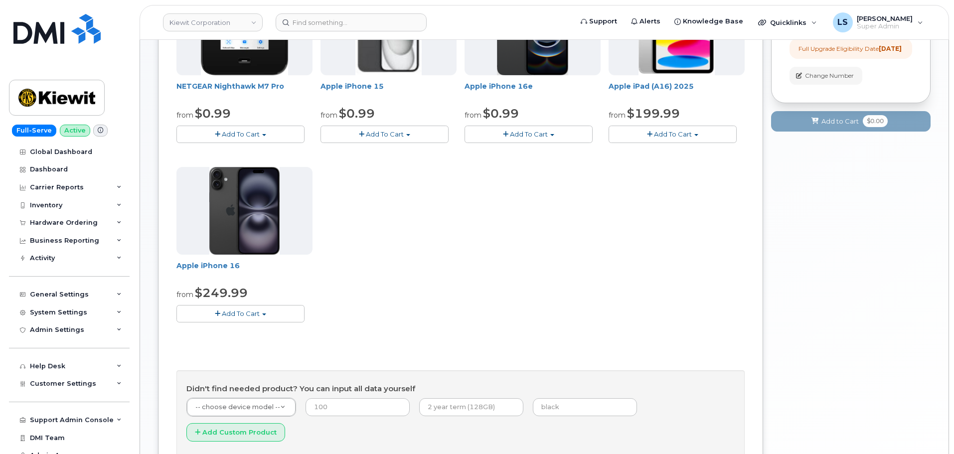
scroll to position [330, 0]
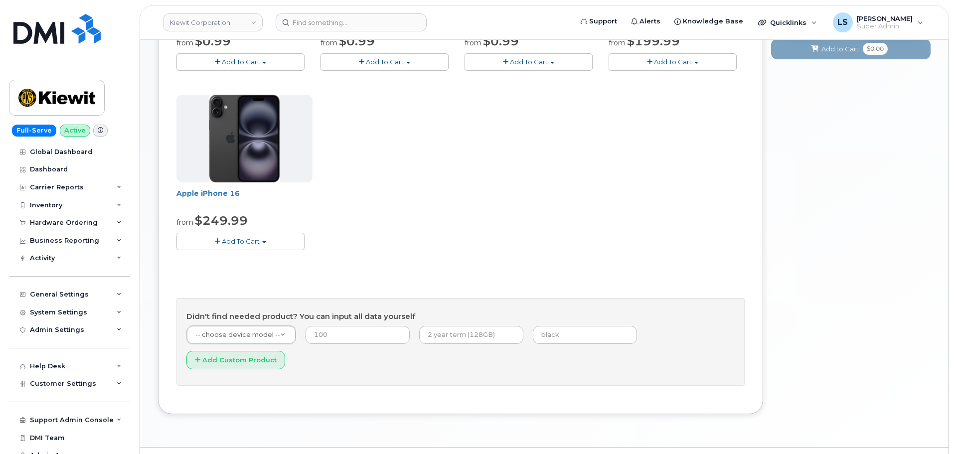
click at [228, 249] on button "Add To Cart" at bounding box center [240, 241] width 128 height 17
click at [244, 242] on span "Add To Cart" at bounding box center [241, 241] width 38 height 8
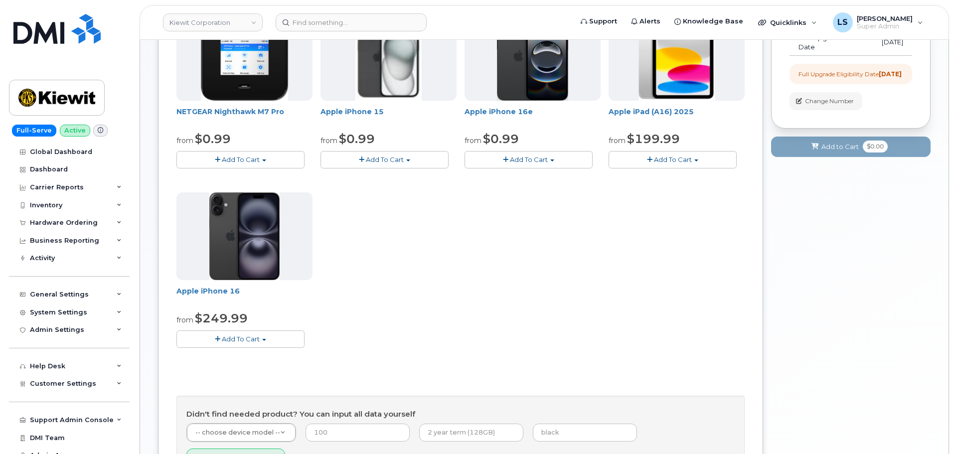
scroll to position [230, 0]
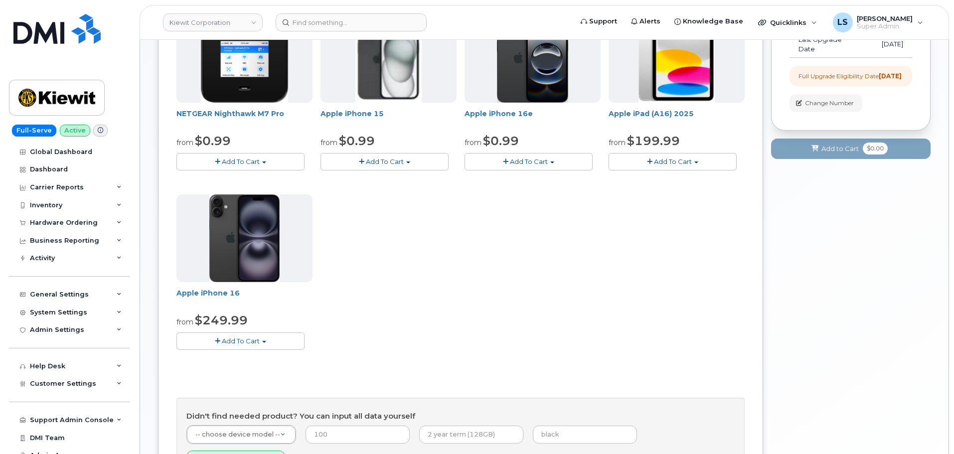
click at [551, 160] on button "Add To Cart" at bounding box center [528, 161] width 128 height 17
click at [546, 194] on link "$599.99 - Full Retail (128GB)" at bounding box center [529, 192] width 125 height 12
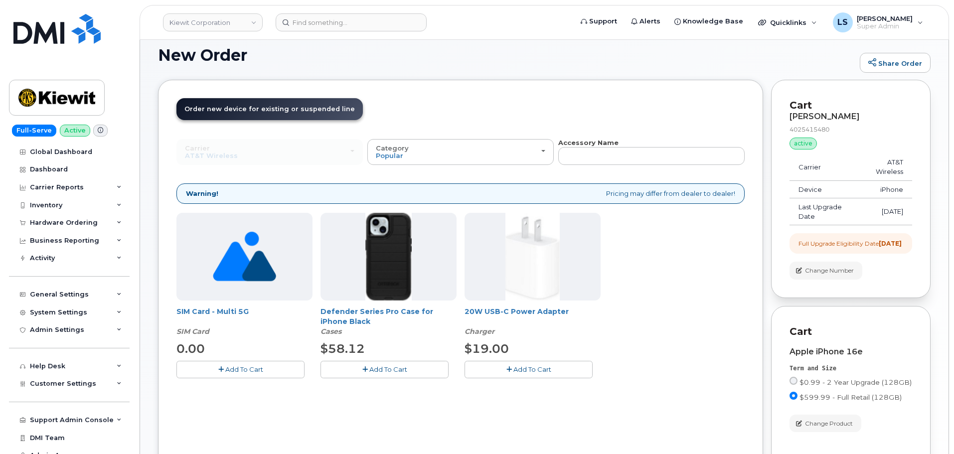
scroll to position [81, 0]
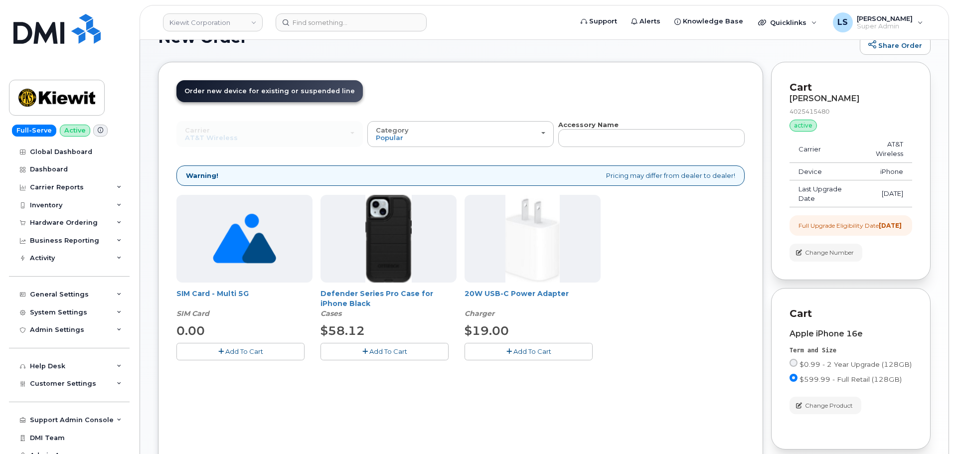
click at [390, 352] on span "Add To Cart" at bounding box center [388, 351] width 38 height 8
click at [502, 354] on button "Add To Cart" at bounding box center [528, 351] width 128 height 17
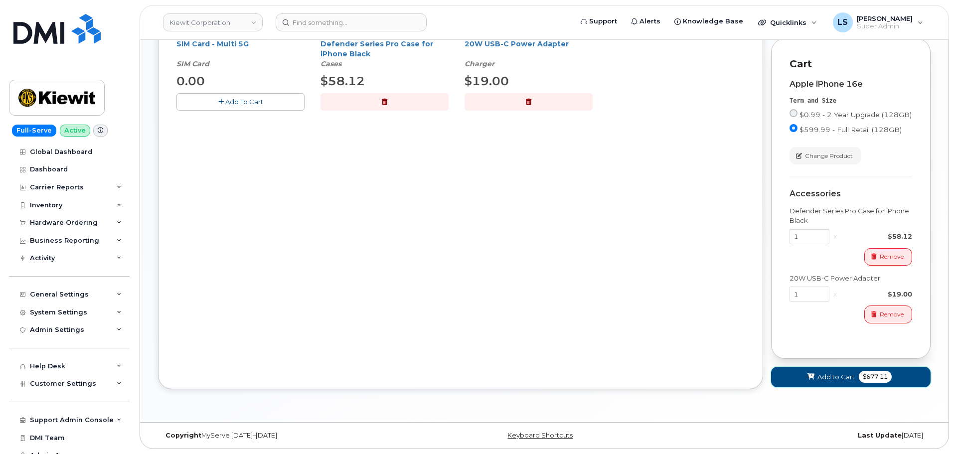
click at [872, 370] on button "Add to Cart $677.11" at bounding box center [850, 377] width 159 height 20
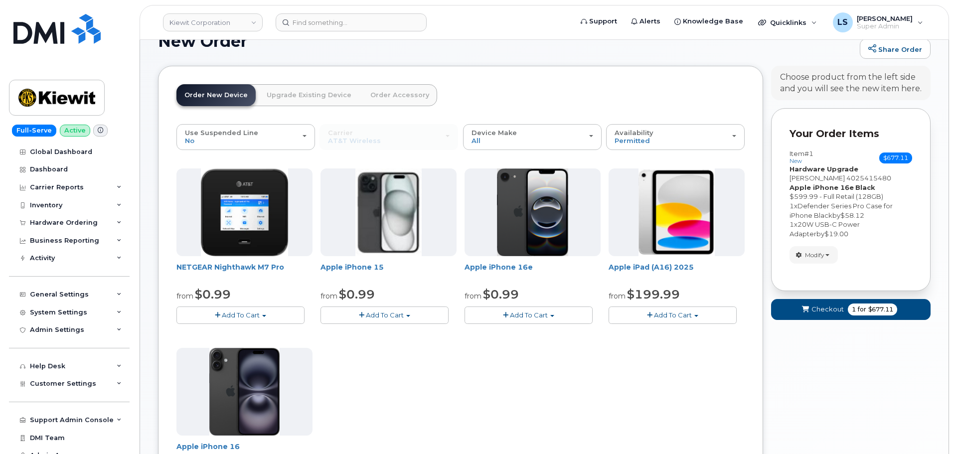
scroll to position [0, 0]
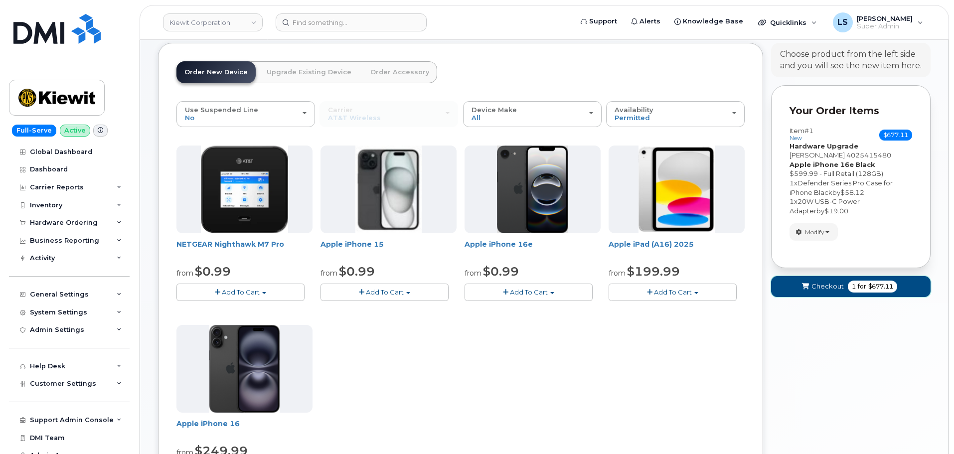
click at [840, 295] on button "Checkout 1 for $677.11" at bounding box center [850, 286] width 159 height 20
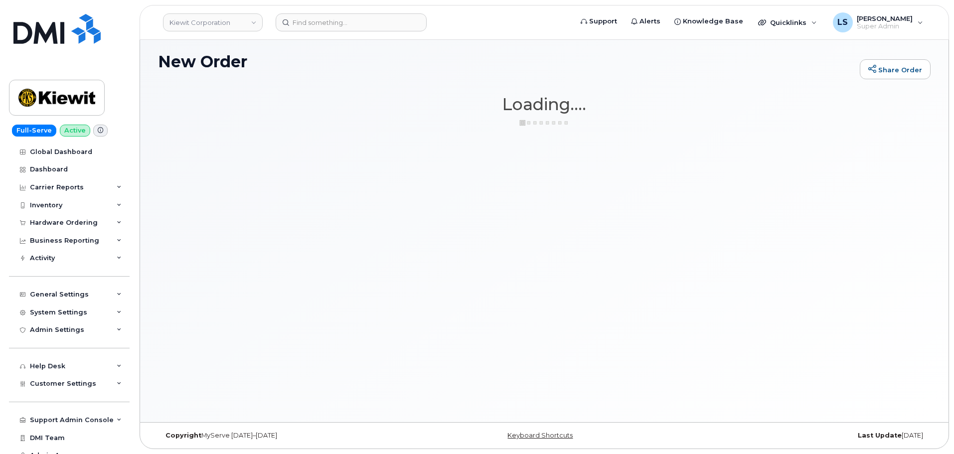
scroll to position [56, 0]
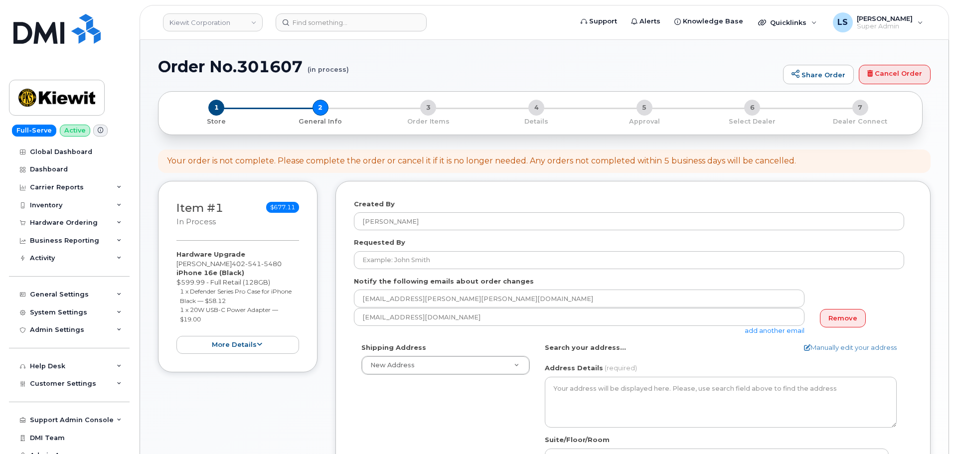
select select
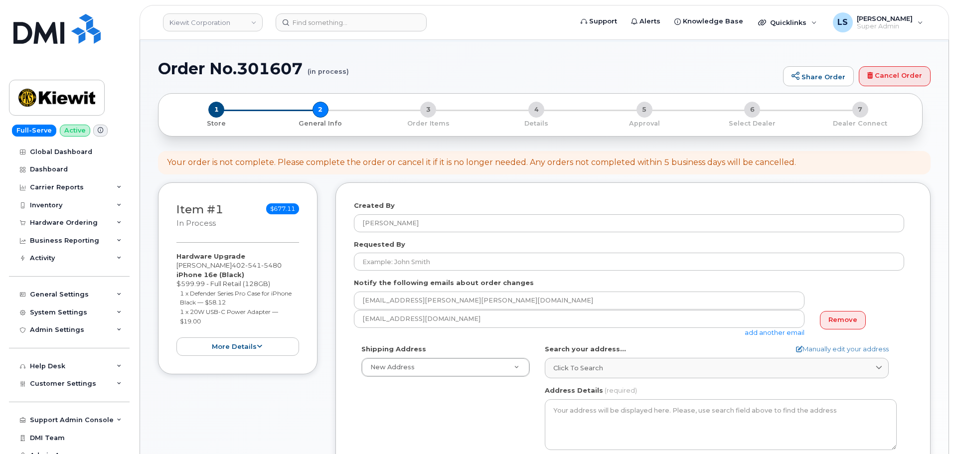
scroll to position [149, 0]
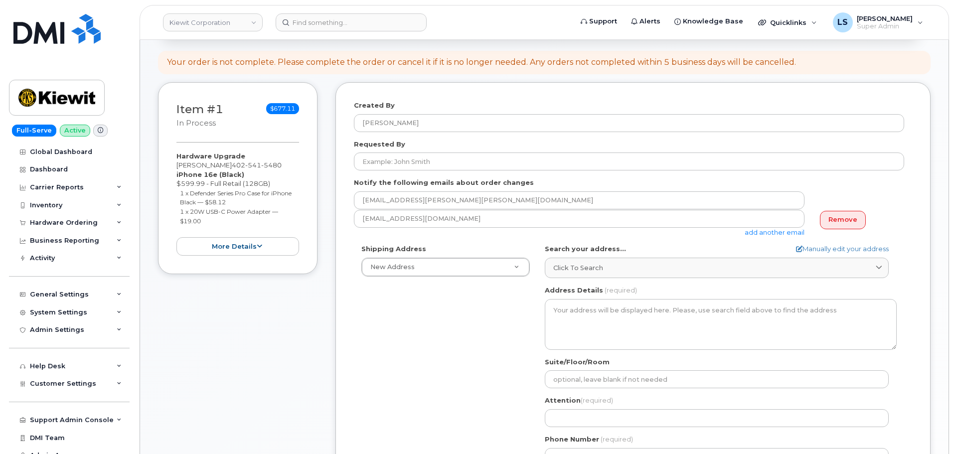
click at [410, 171] on form "Created By [PERSON_NAME] Requested By Notify the following emails about order c…" at bounding box center [633, 300] width 558 height 398
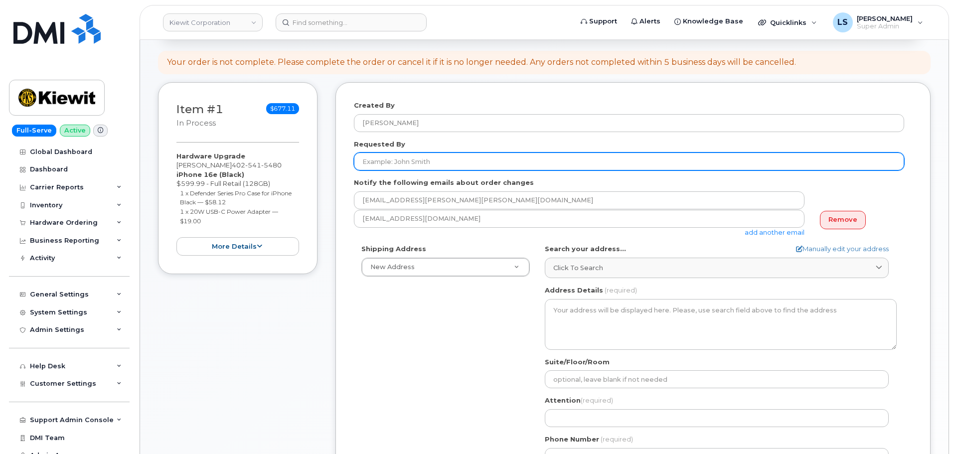
click at [412, 167] on input "Requested By" at bounding box center [629, 161] width 550 height 18
paste input "Carina Russell"
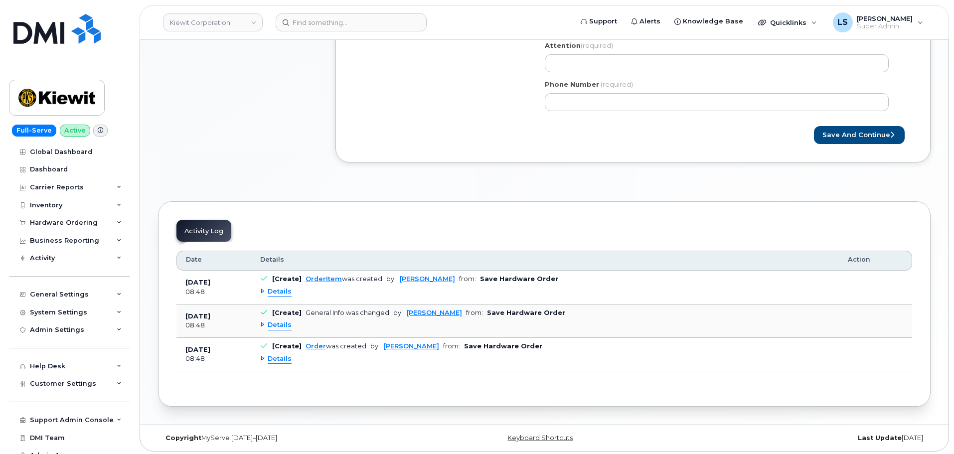
scroll to position [507, 0]
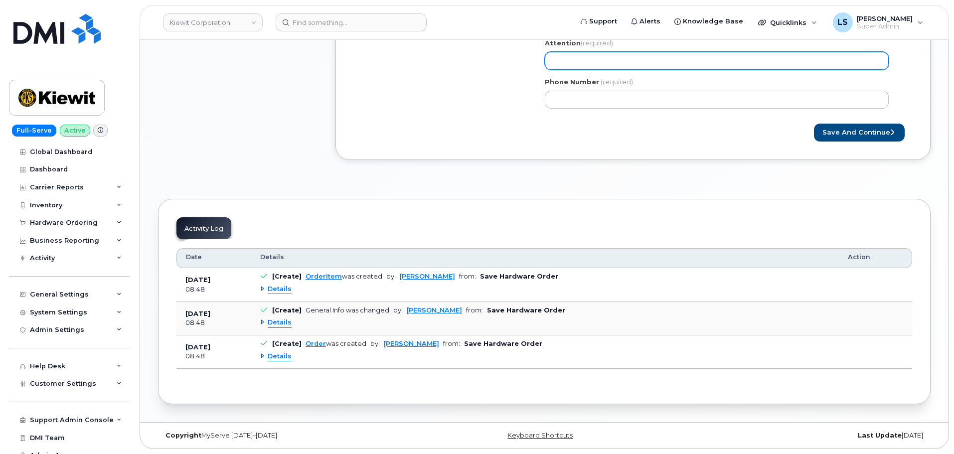
type input "Carina Russell"
click at [563, 63] on input "Attention (required)" at bounding box center [717, 61] width 344 height 18
paste input "Carina Russell"
select select
type input "Carina Russell"
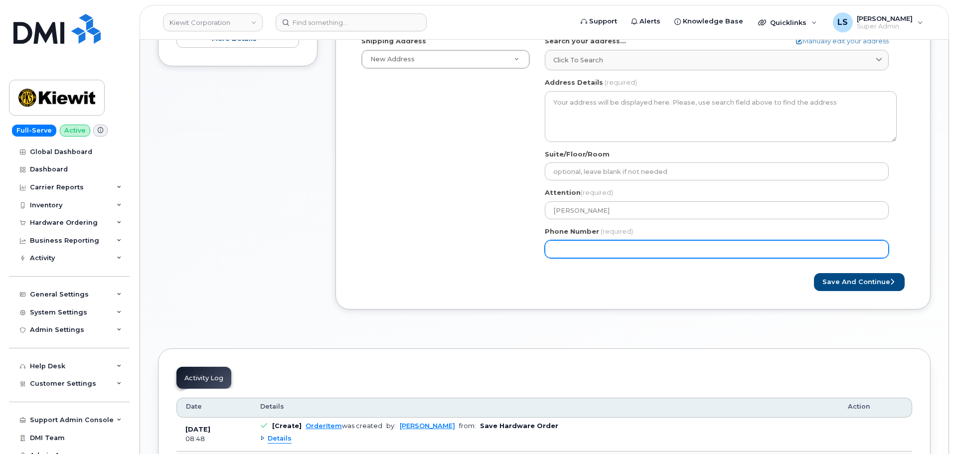
click at [610, 249] on input "Phone Number" at bounding box center [717, 249] width 344 height 18
paste input "4025415480"
select select
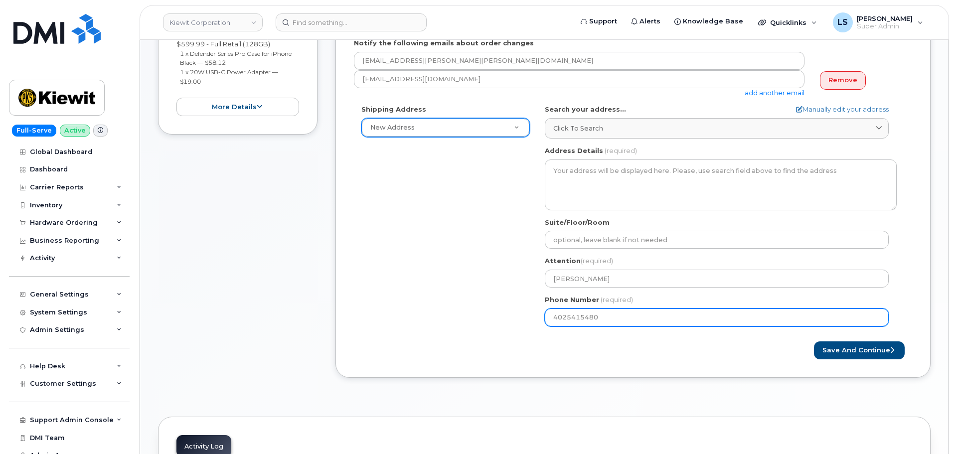
scroll to position [208, 0]
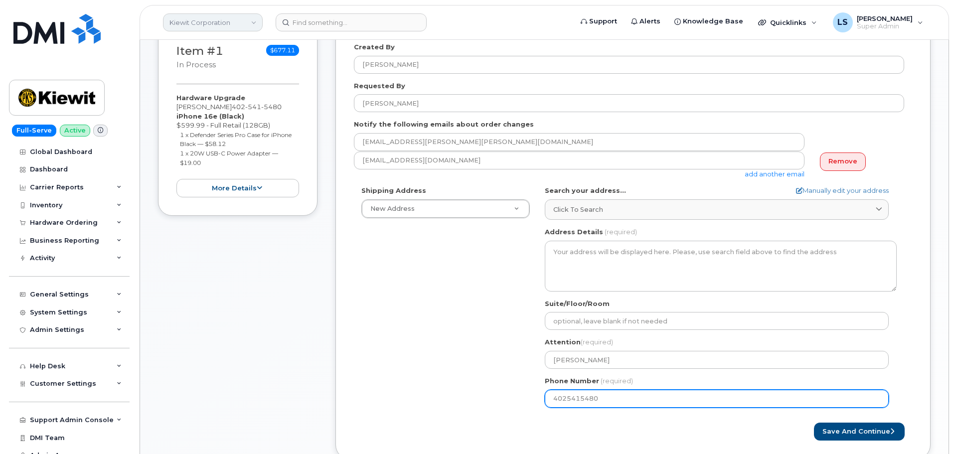
type input "4025415480"
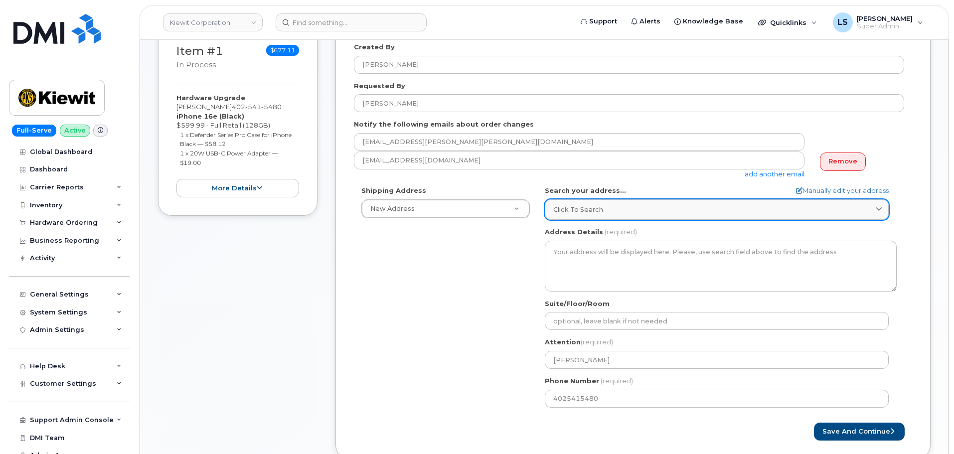
click at [614, 211] on div "Click to search" at bounding box center [716, 209] width 327 height 9
paste input "2401 Picadilly Rd, Aurora, CO 80019"
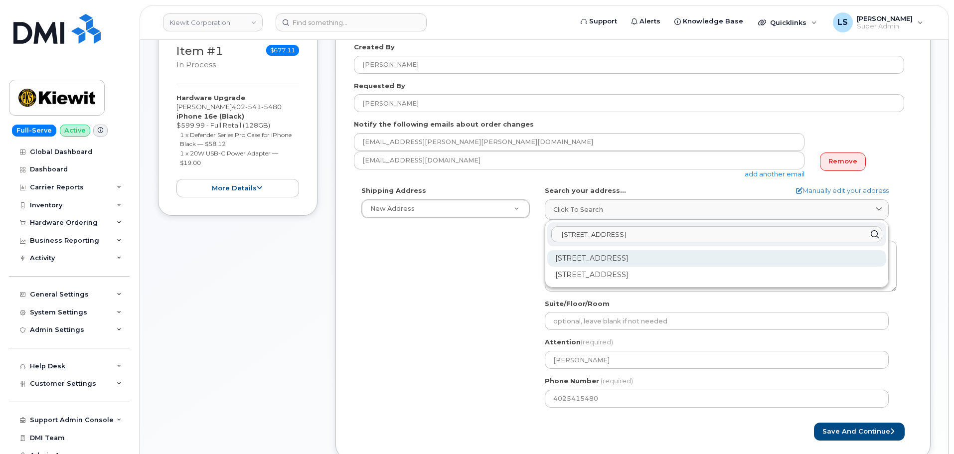
type input "2401 Picadilly Rd, Aurora, CO 80019"
click at [689, 254] on div "2401 Picadilly Rd Aurora CO 80019" at bounding box center [716, 258] width 339 height 16
click at [719, 253] on div "2401 Picadilly Rd Unit A Aurora CO 80019-3602" at bounding box center [716, 258] width 339 height 16
select select
type textarea "2401 Picadilly Rd Unit A AURORA CO 80019-3602 UNITED STATES"
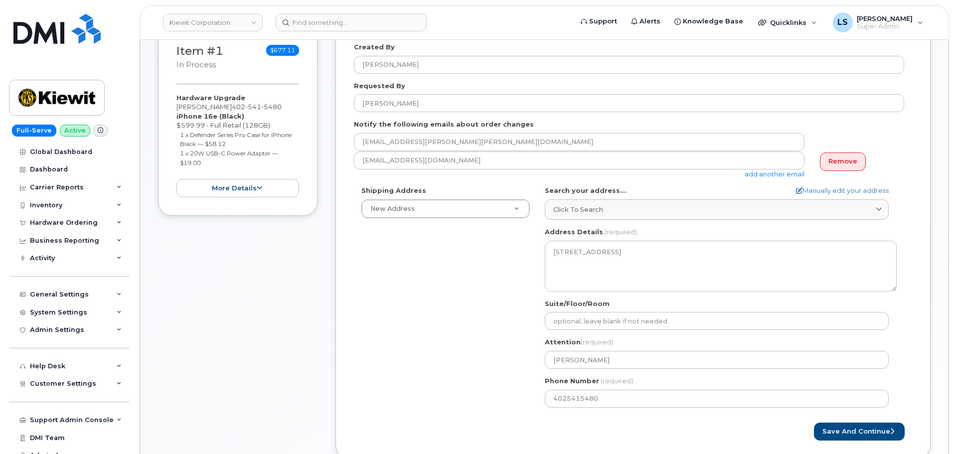
click at [416, 275] on div "Shipping Address New Address New Address 6200 Lee Vista Blvd 206 Mcgavock Pike …" at bounding box center [629, 300] width 550 height 229
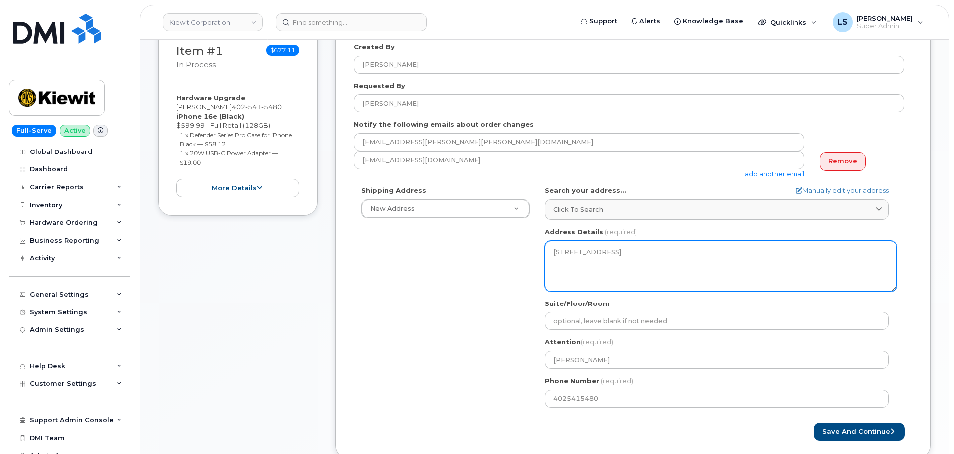
click at [637, 262] on textarea "2401 Picadilly Rd Unit A AURORA CO 80019-3602 UNITED STATES" at bounding box center [721, 266] width 352 height 51
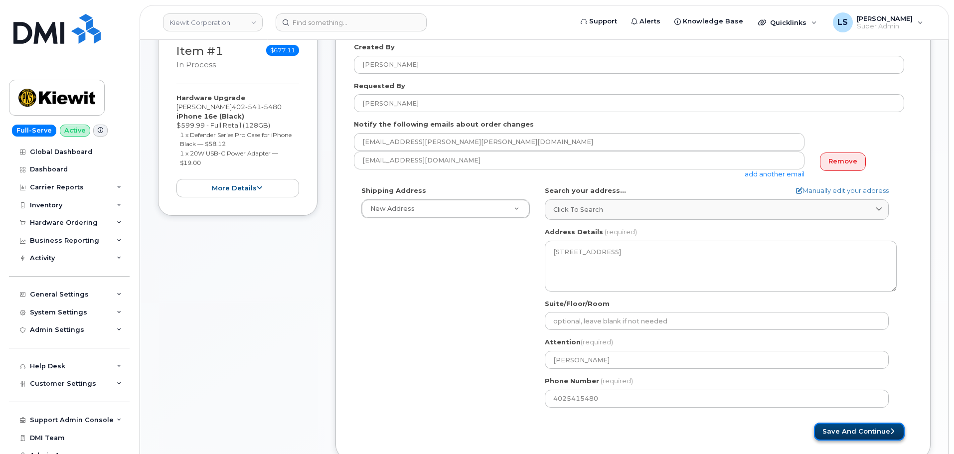
click at [866, 432] on button "Save and Continue" at bounding box center [859, 432] width 91 height 18
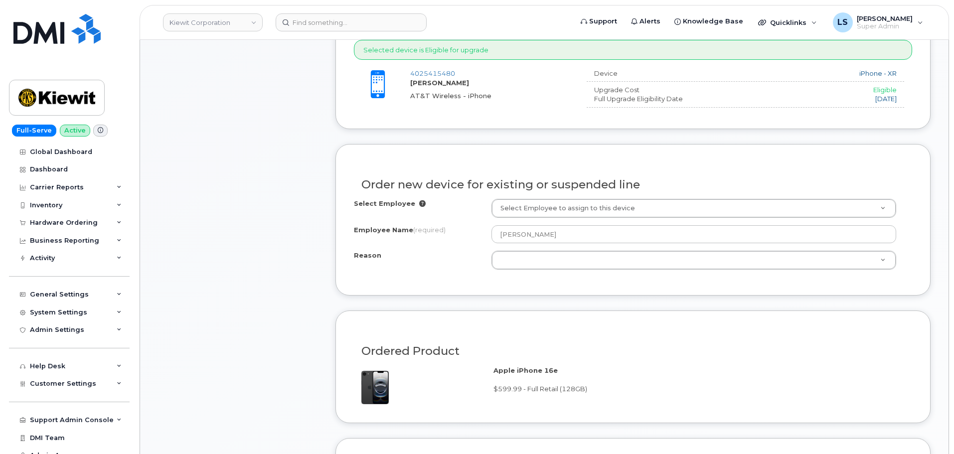
scroll to position [448, 0]
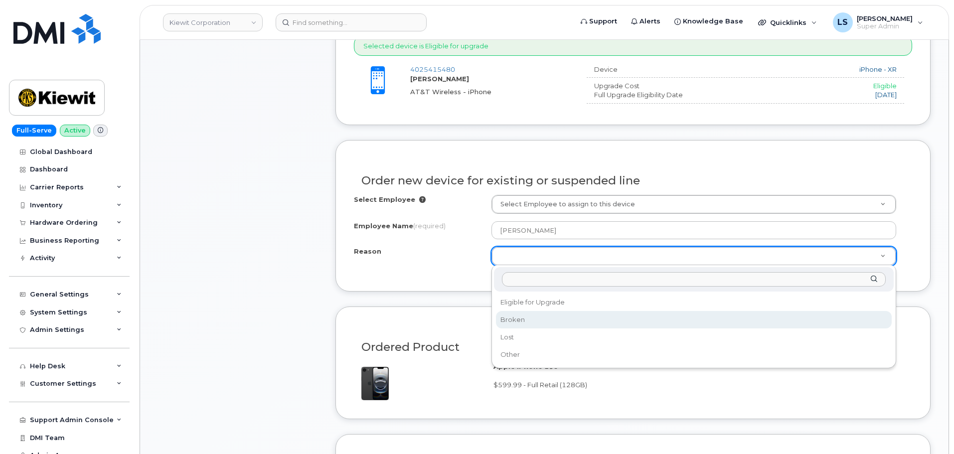
select select "broken"
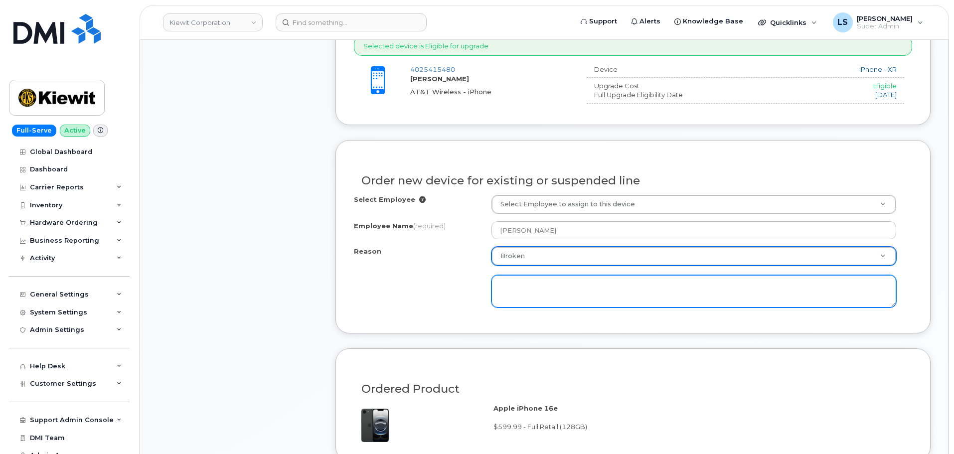
click at [543, 286] on textarea at bounding box center [693, 291] width 405 height 33
click at [578, 287] on textarea "Old phone speakers arent working" at bounding box center [693, 291] width 405 height 33
type textarea "Old phone speakers aren't working"
drag, startPoint x: 371, startPoint y: 296, endPoint x: 379, endPoint y: 299, distance: 8.0
click at [371, 296] on div "Reason Broken Reason Eligible for Upgrade Broken Lost Other Old phone speakers …" at bounding box center [633, 277] width 558 height 61
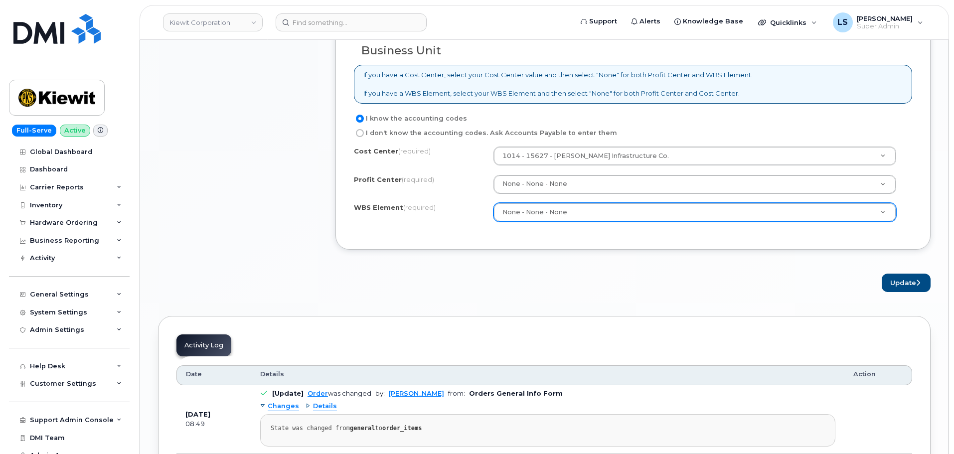
scroll to position [897, 0]
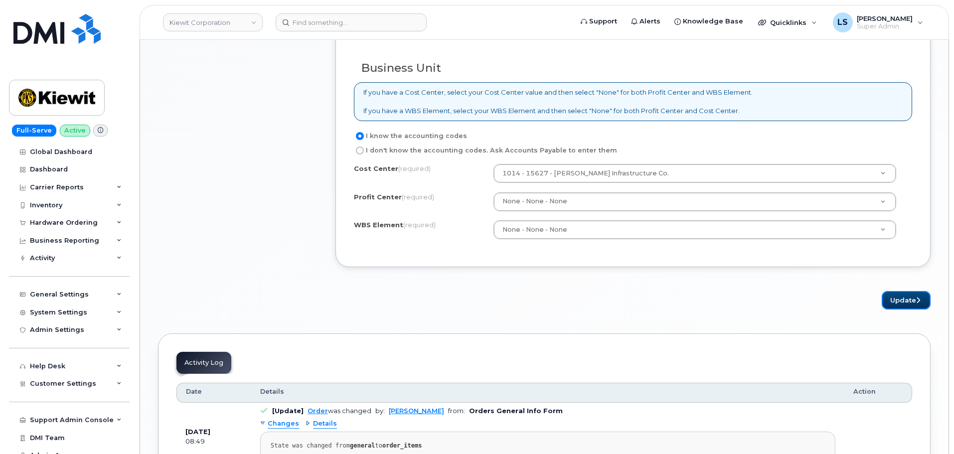
drag, startPoint x: 901, startPoint y: 299, endPoint x: 884, endPoint y: 297, distance: 17.1
click at [901, 299] on button "Update" at bounding box center [905, 300] width 49 height 18
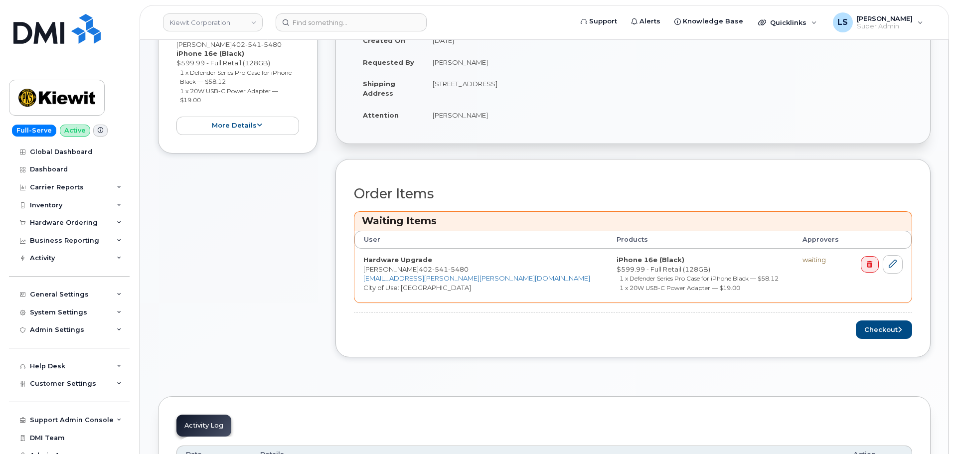
scroll to position [448, 0]
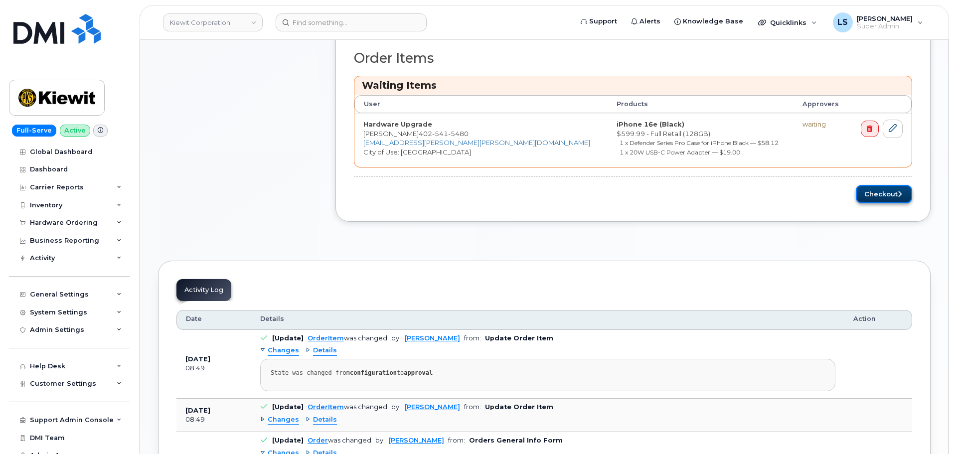
click at [887, 195] on button "Checkout" at bounding box center [884, 194] width 56 height 18
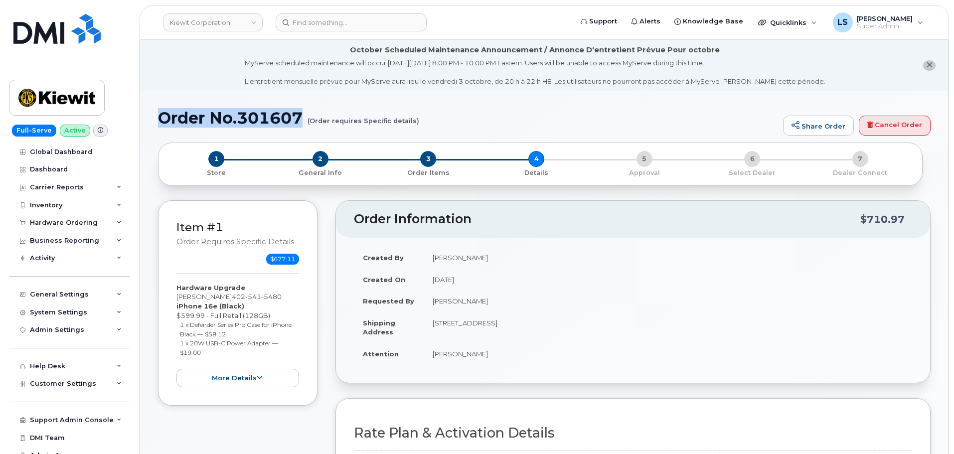
drag, startPoint x: 301, startPoint y: 117, endPoint x: 154, endPoint y: 102, distance: 147.7
copy h1 "Order No.301607"
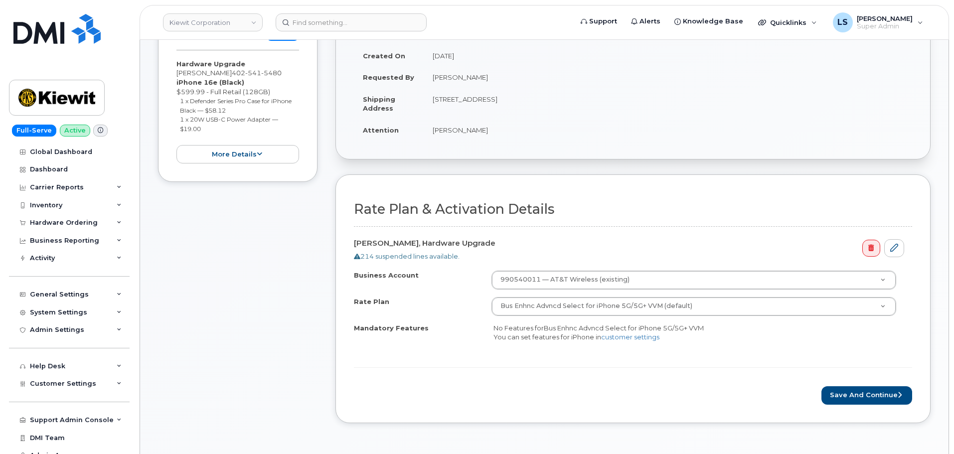
scroll to position [349, 0]
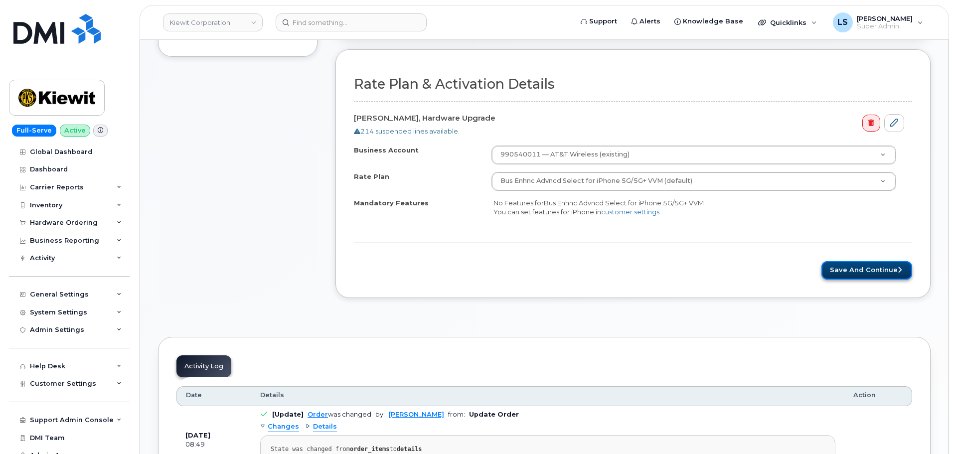
click at [865, 266] on button "Save and Continue" at bounding box center [866, 270] width 91 height 18
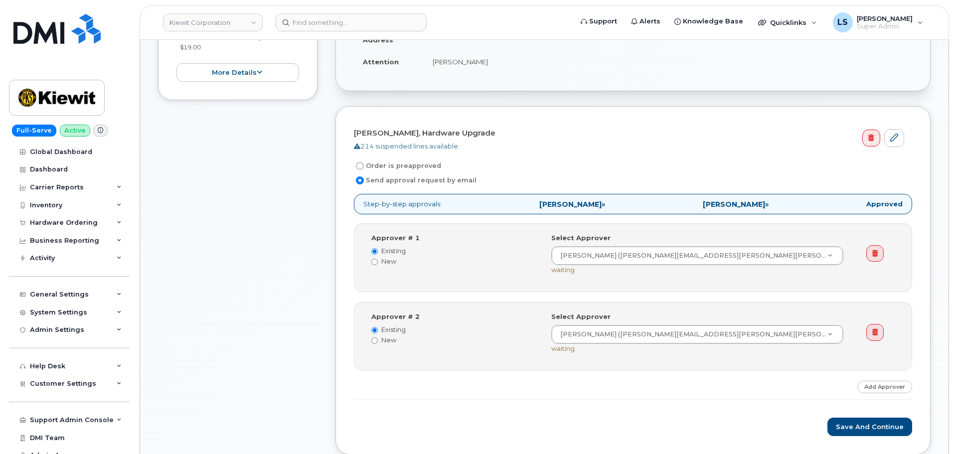
scroll to position [399, 0]
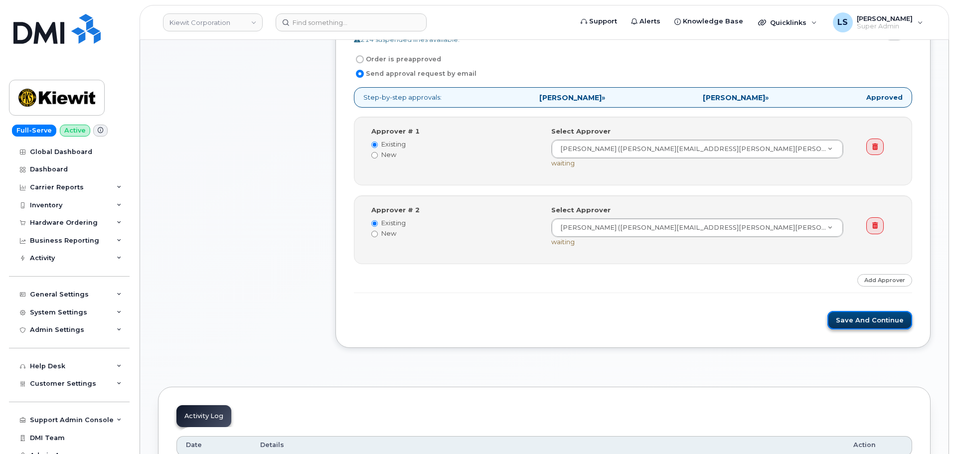
click at [887, 321] on button "Save and Continue" at bounding box center [869, 320] width 85 height 18
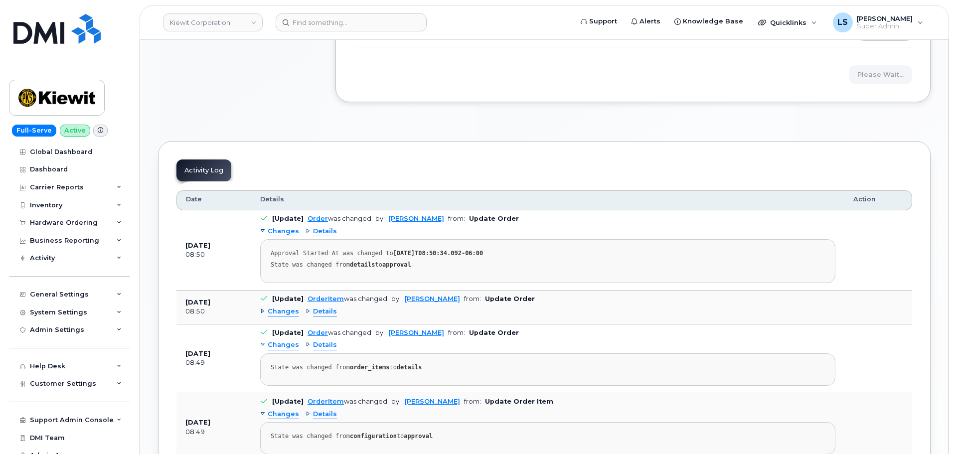
scroll to position [747, 0]
